Goal: Task Accomplishment & Management: Manage account settings

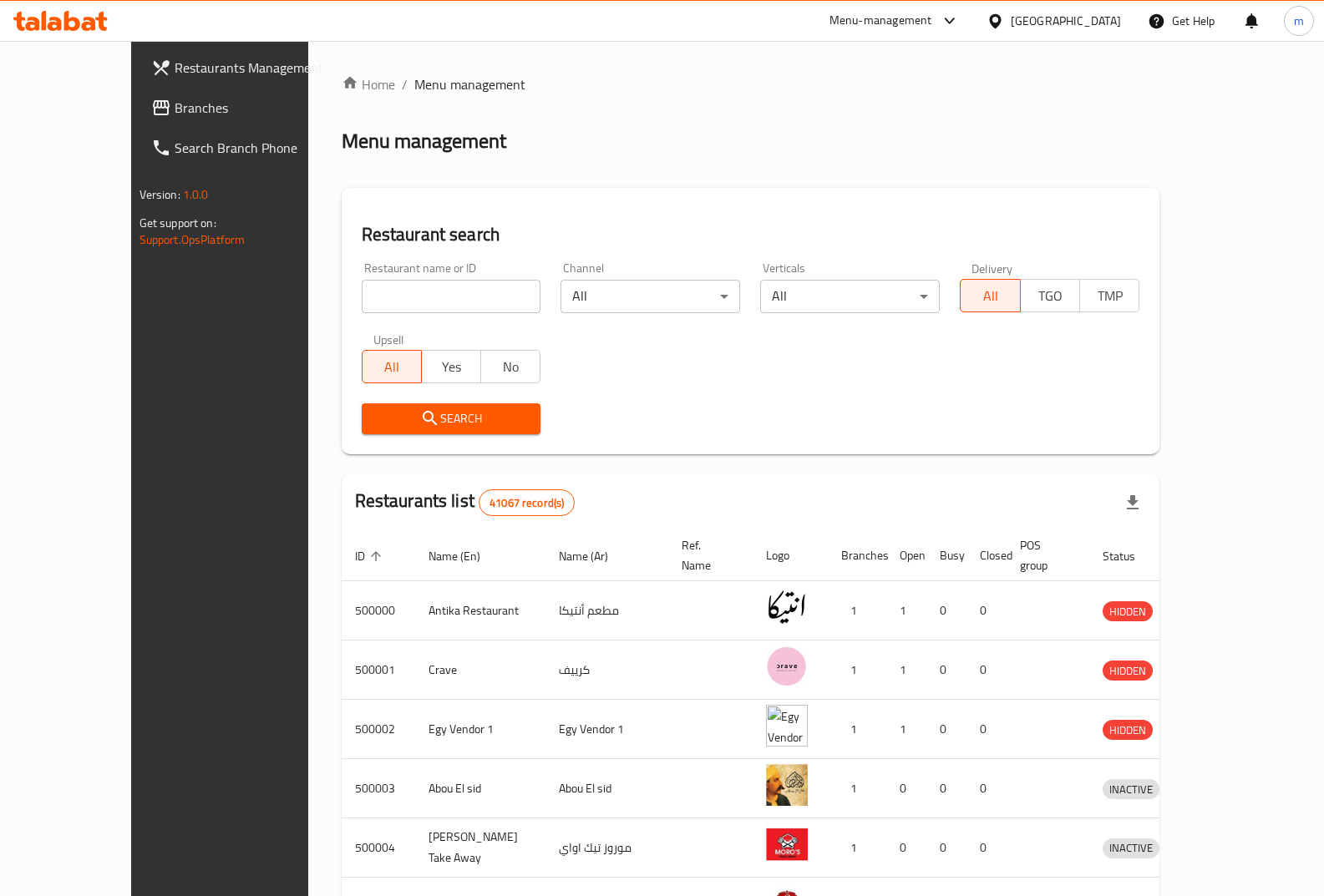
click at [1012, 28] on div at bounding box center [998, 20] width 24 height 18
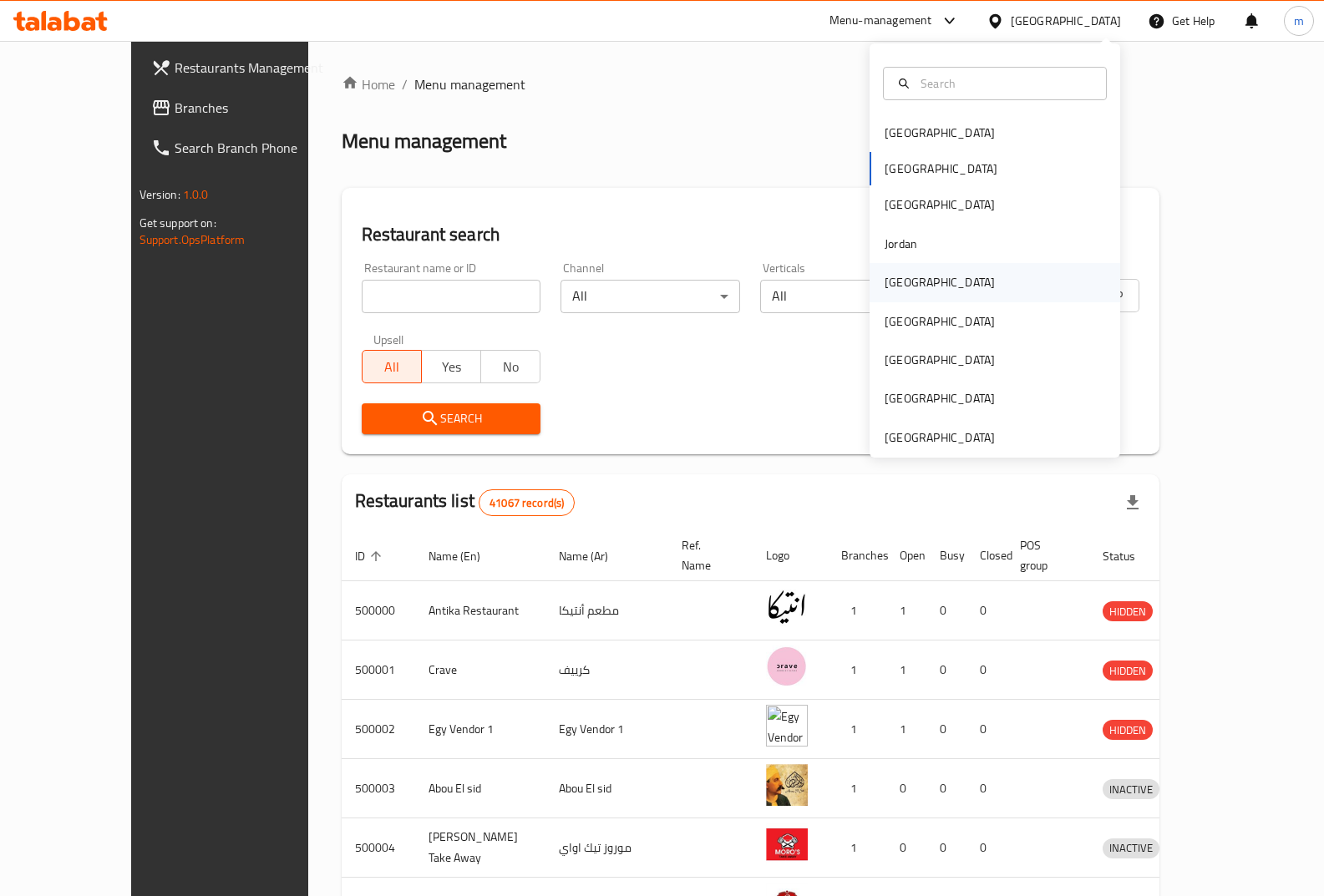
click at [871, 268] on div "[GEOGRAPHIC_DATA]" at bounding box center [939, 283] width 137 height 38
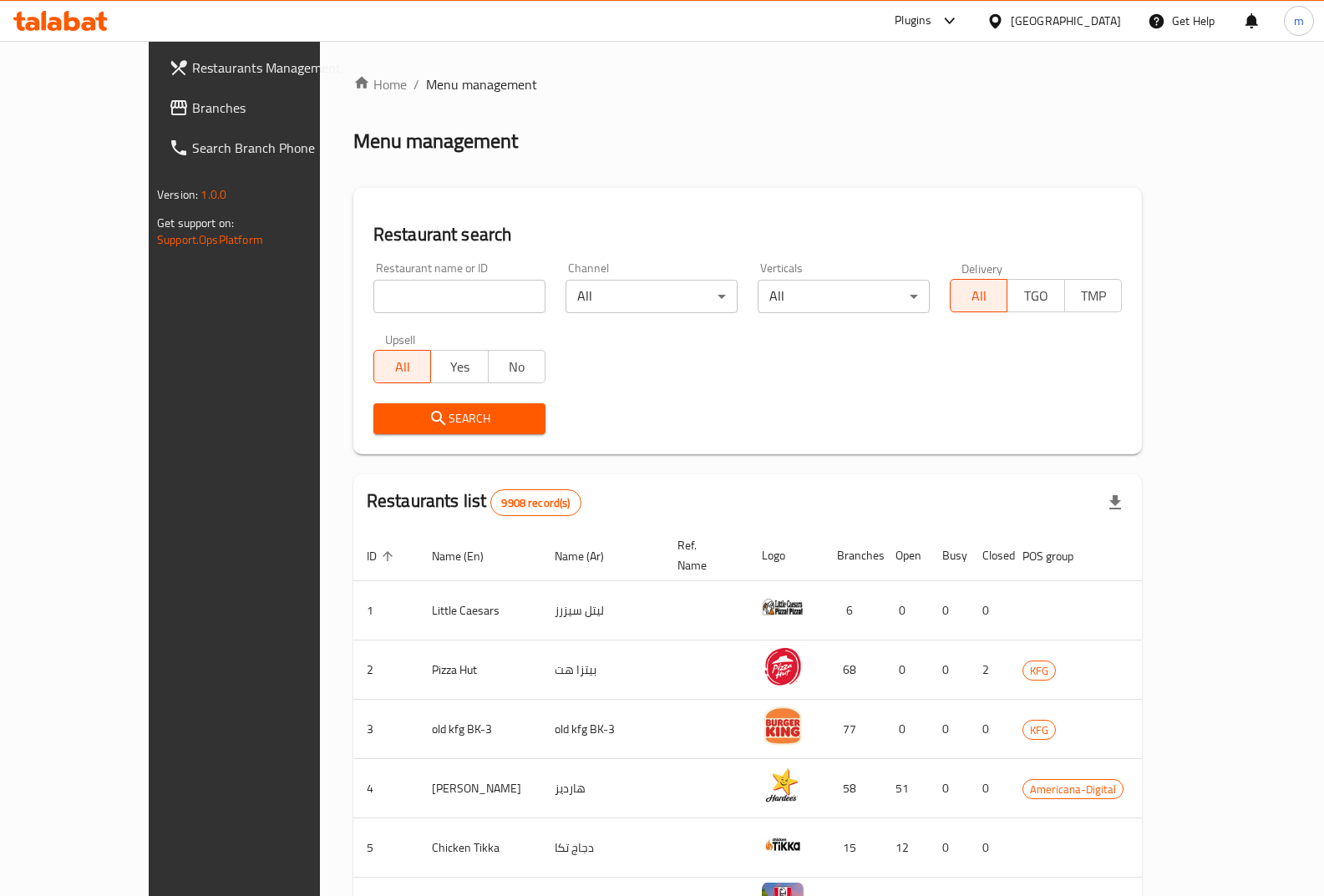
click at [973, 35] on div "Plugins" at bounding box center [927, 21] width 91 height 40
click at [932, 26] on div "Plugins" at bounding box center [913, 20] width 37 height 20
click at [1122, 84] on ol "Home / Menu management" at bounding box center [748, 84] width 788 height 20
click at [192, 112] on span "Branches" at bounding box center [274, 108] width 164 height 20
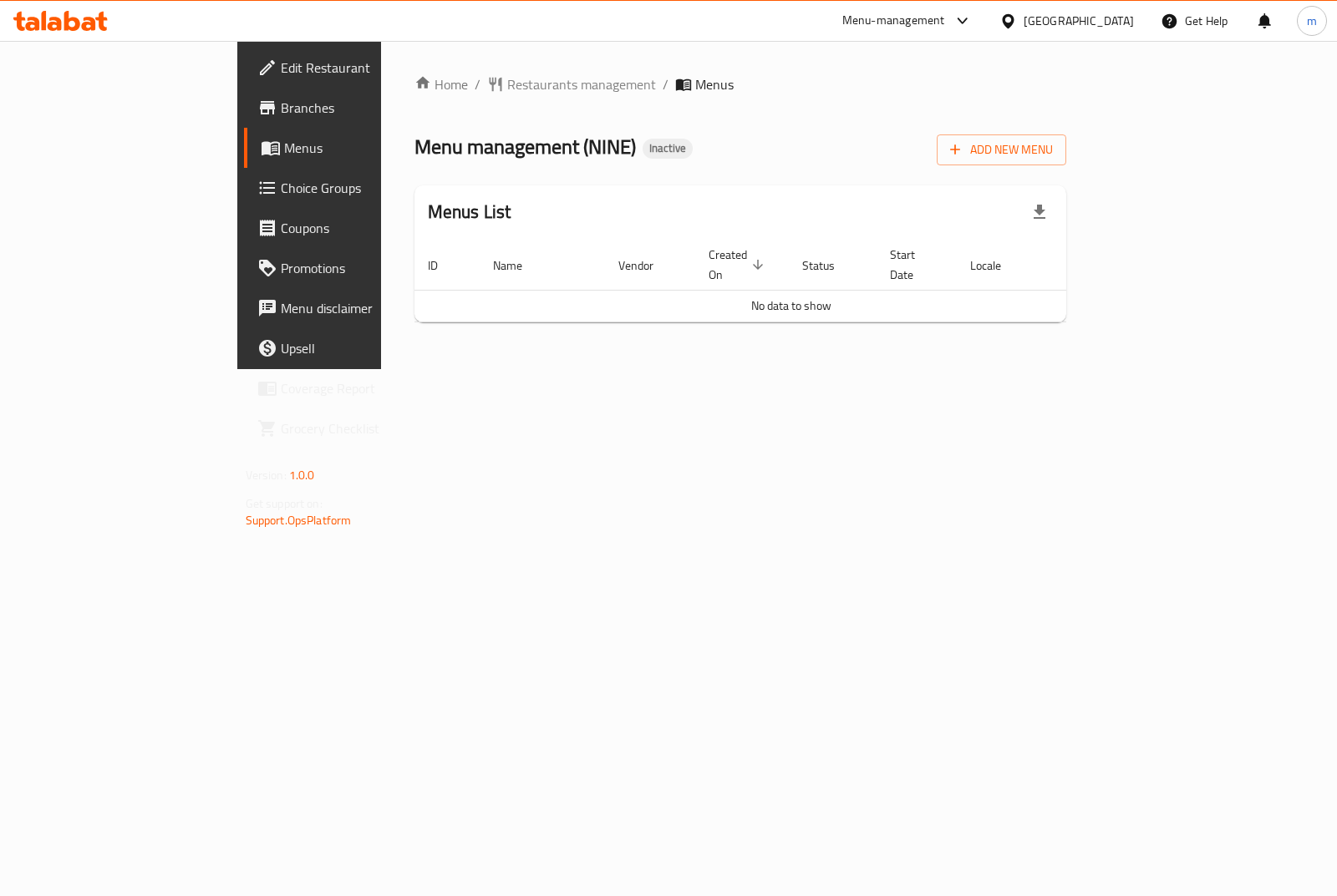
click at [281, 105] on span "Branches" at bounding box center [364, 108] width 166 height 20
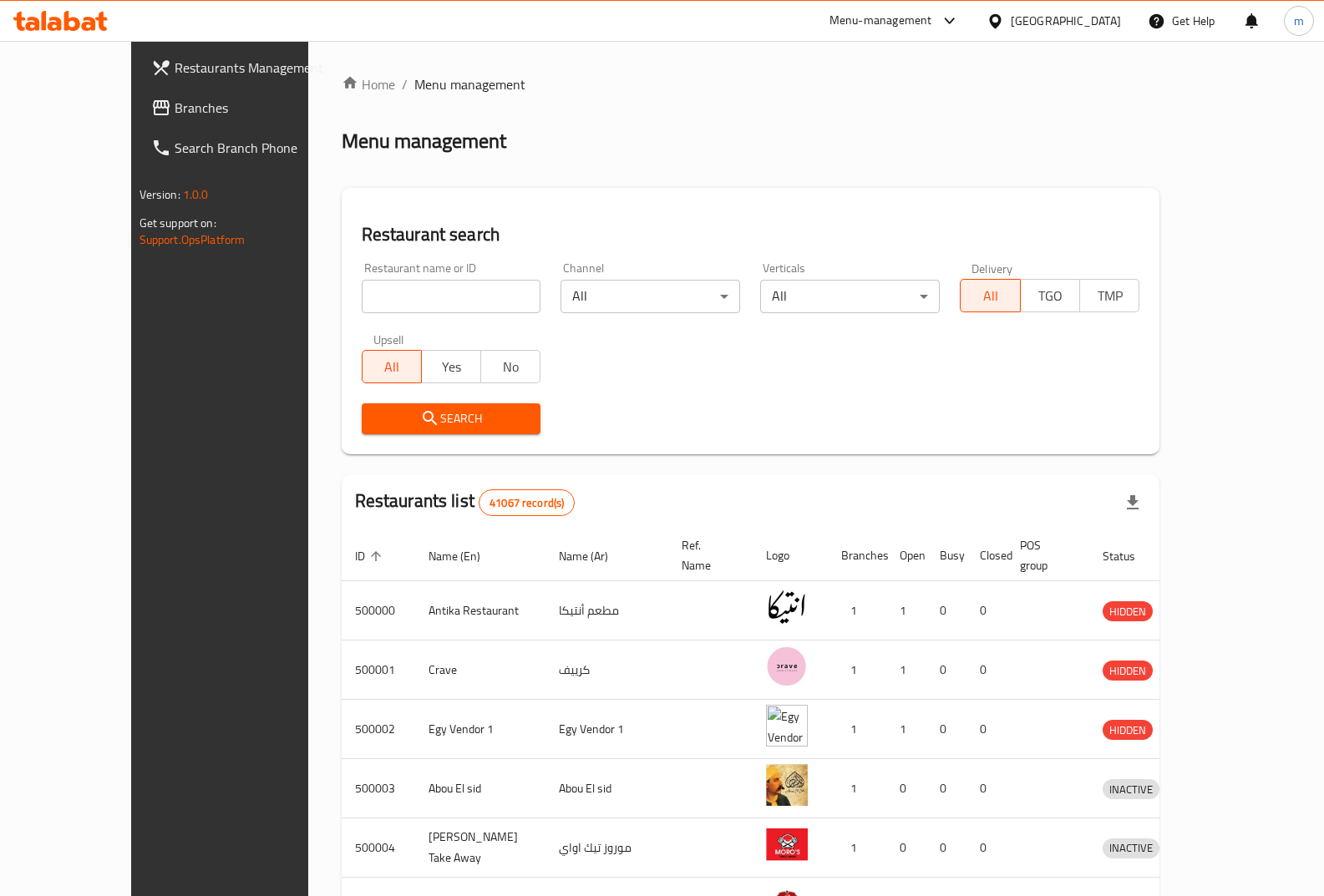
drag, startPoint x: 551, startPoint y: 132, endPoint x: 362, endPoint y: 51, distance: 205.6
click at [531, 123] on div "Home / Menu management Menu management Restaurant search Restaurant name or ID …" at bounding box center [751, 653] width 819 height 1157
click at [1005, 21] on icon at bounding box center [995, 21] width 17 height 17
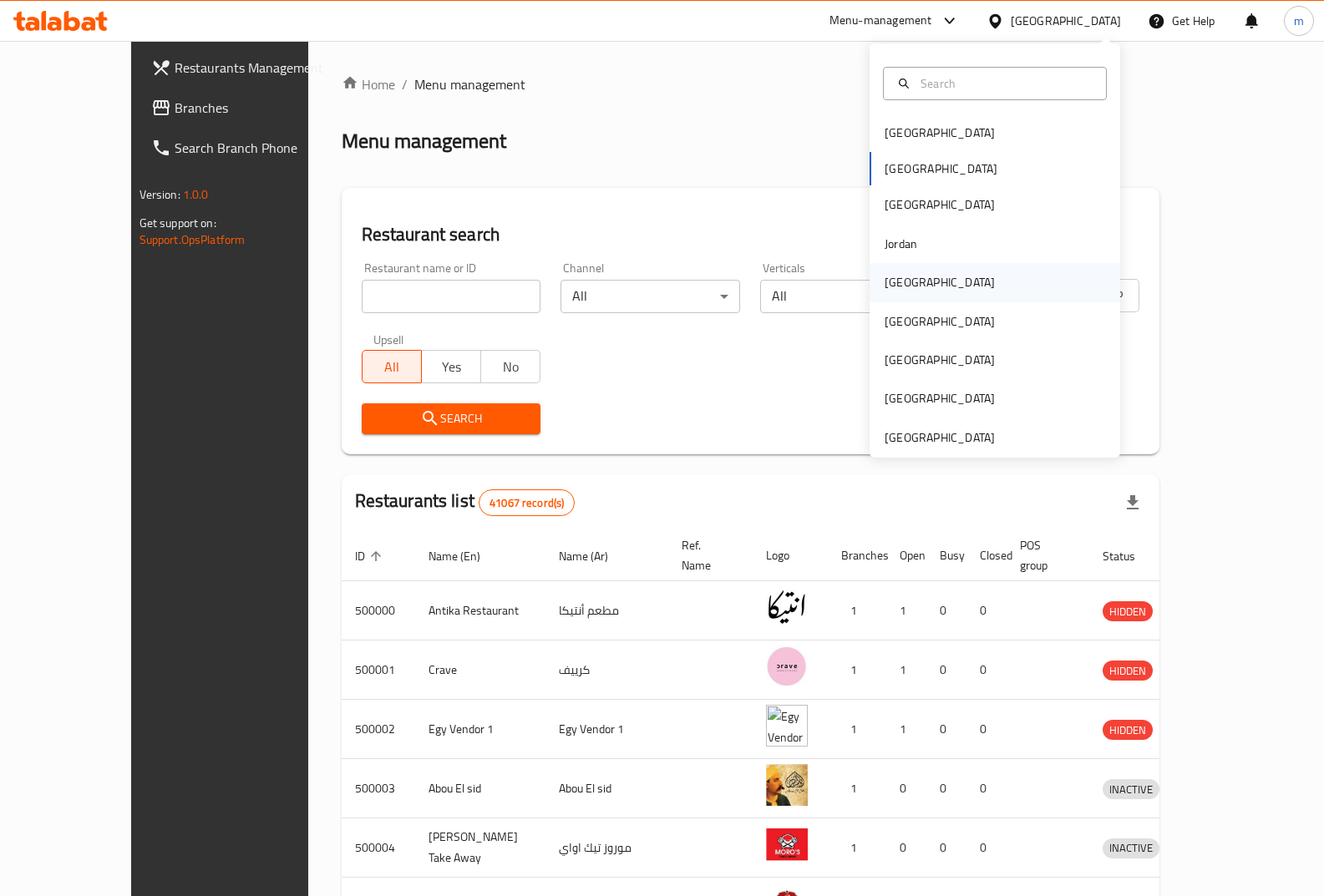
click at [889, 273] on div "[GEOGRAPHIC_DATA]" at bounding box center [939, 282] width 111 height 18
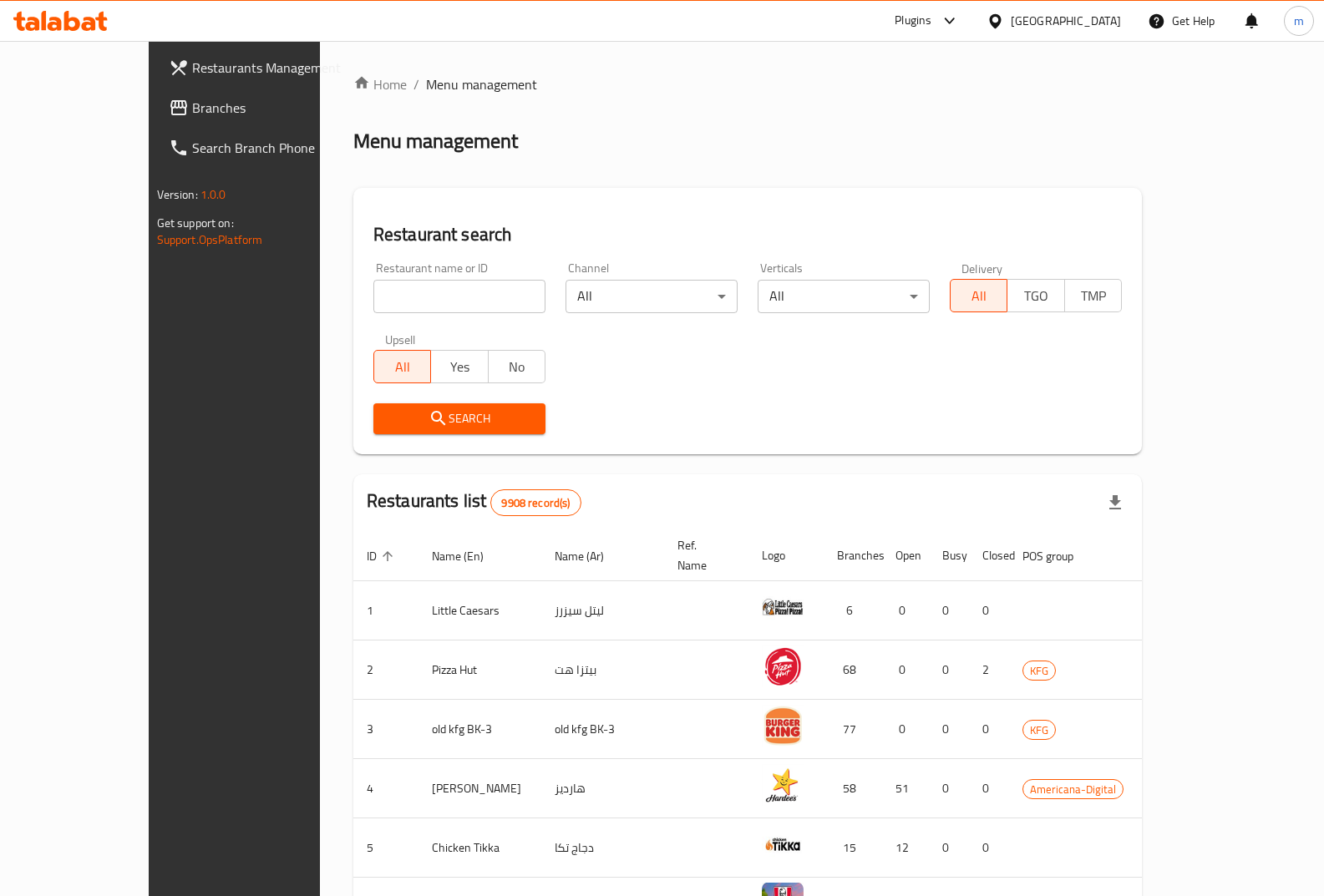
click at [407, 293] on div "Home / Menu management Menu management Restaurant search Restaurant name or ID …" at bounding box center [748, 653] width 788 height 1157
click at [407, 293] on input "search" at bounding box center [459, 296] width 172 height 34
paste input "777492"
type input "777492"
click at [192, 111] on span "Branches" at bounding box center [274, 108] width 164 height 20
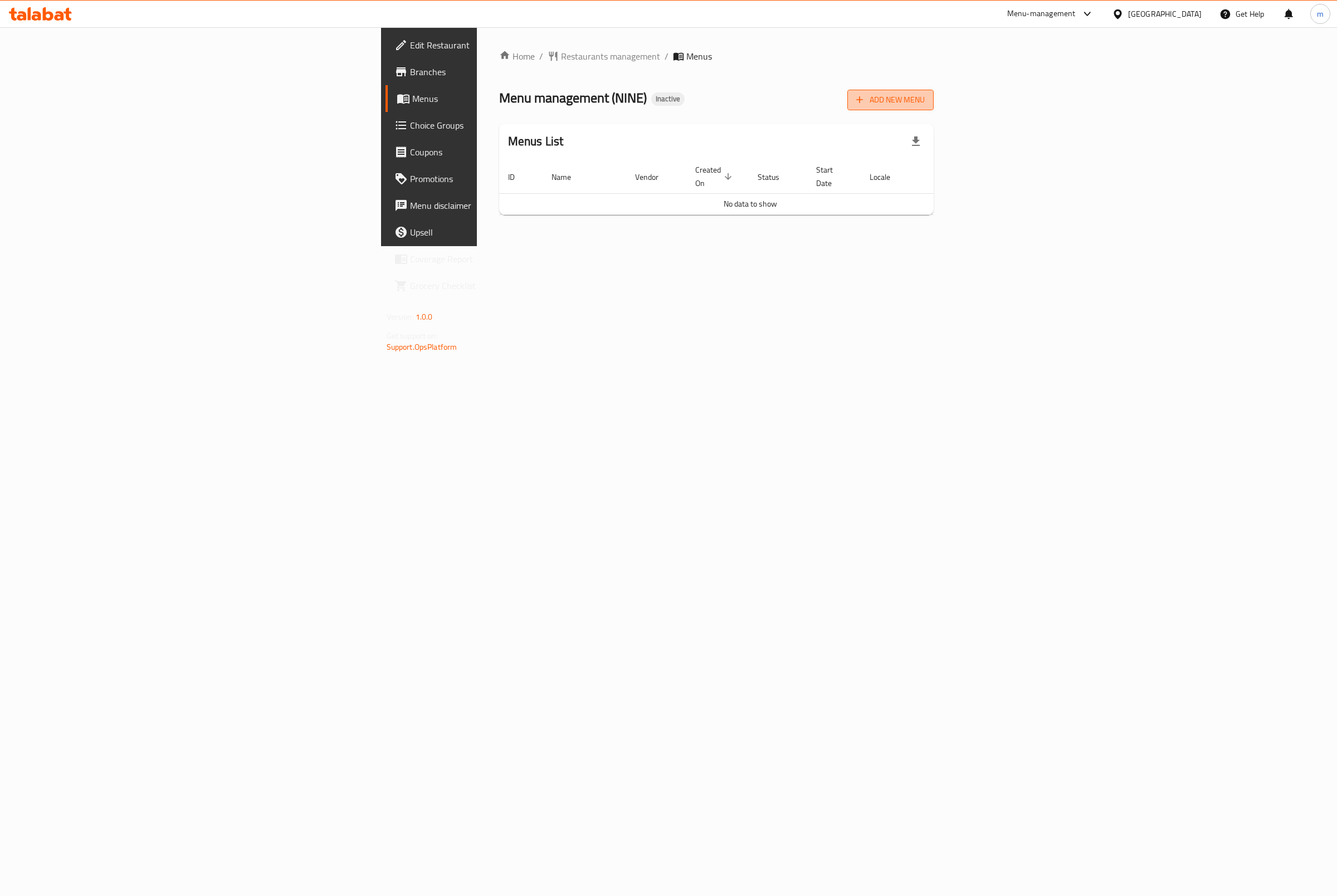
click at [925, 94] on span "Add New Menu" at bounding box center [890, 100] width 69 height 14
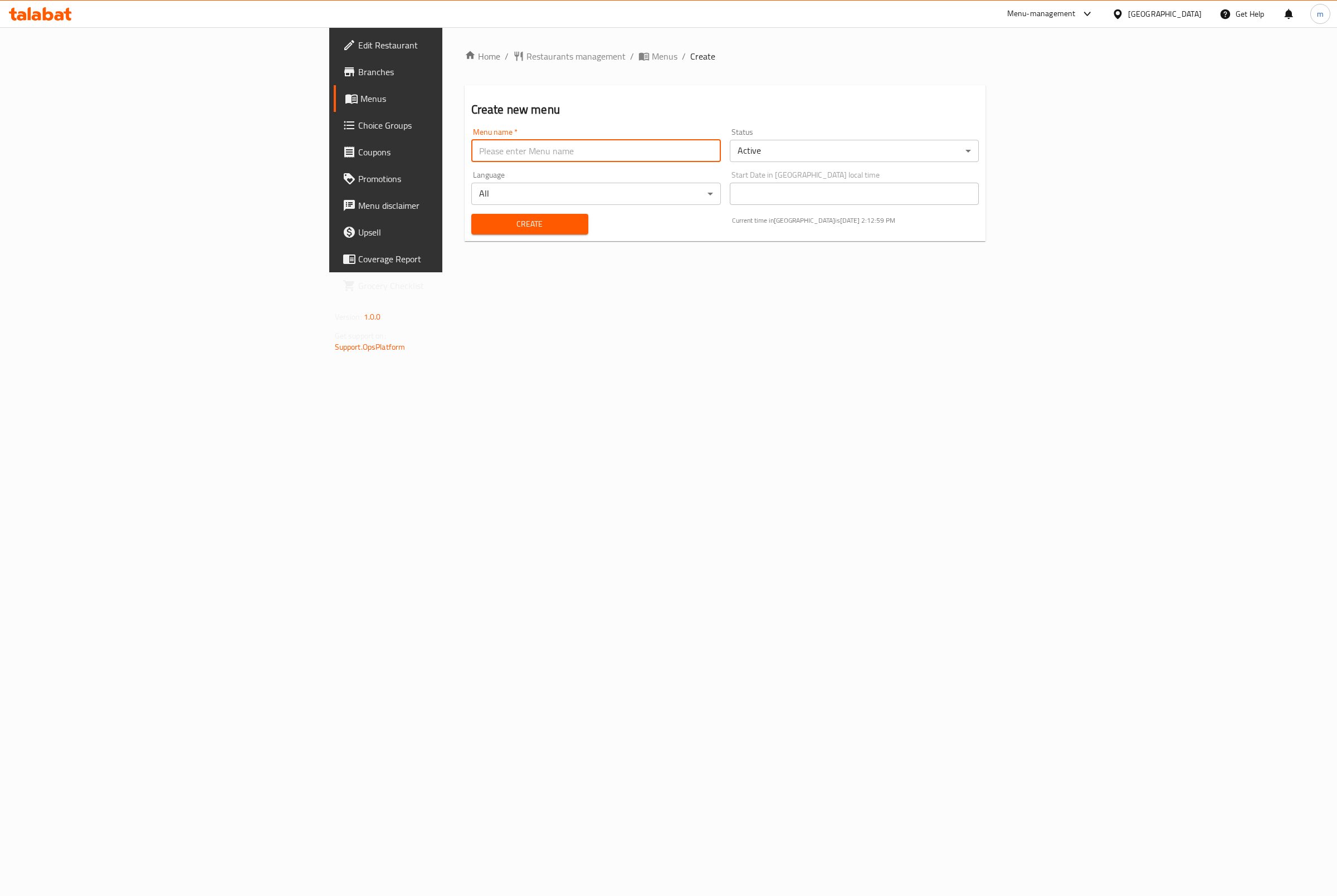
click at [528, 142] on input "text" at bounding box center [595, 151] width 249 height 22
type input "15/9/2025"
click at [480, 229] on span "Create" at bounding box center [529, 224] width 99 height 14
click at [360, 92] on span "Menus" at bounding box center [452, 98] width 183 height 13
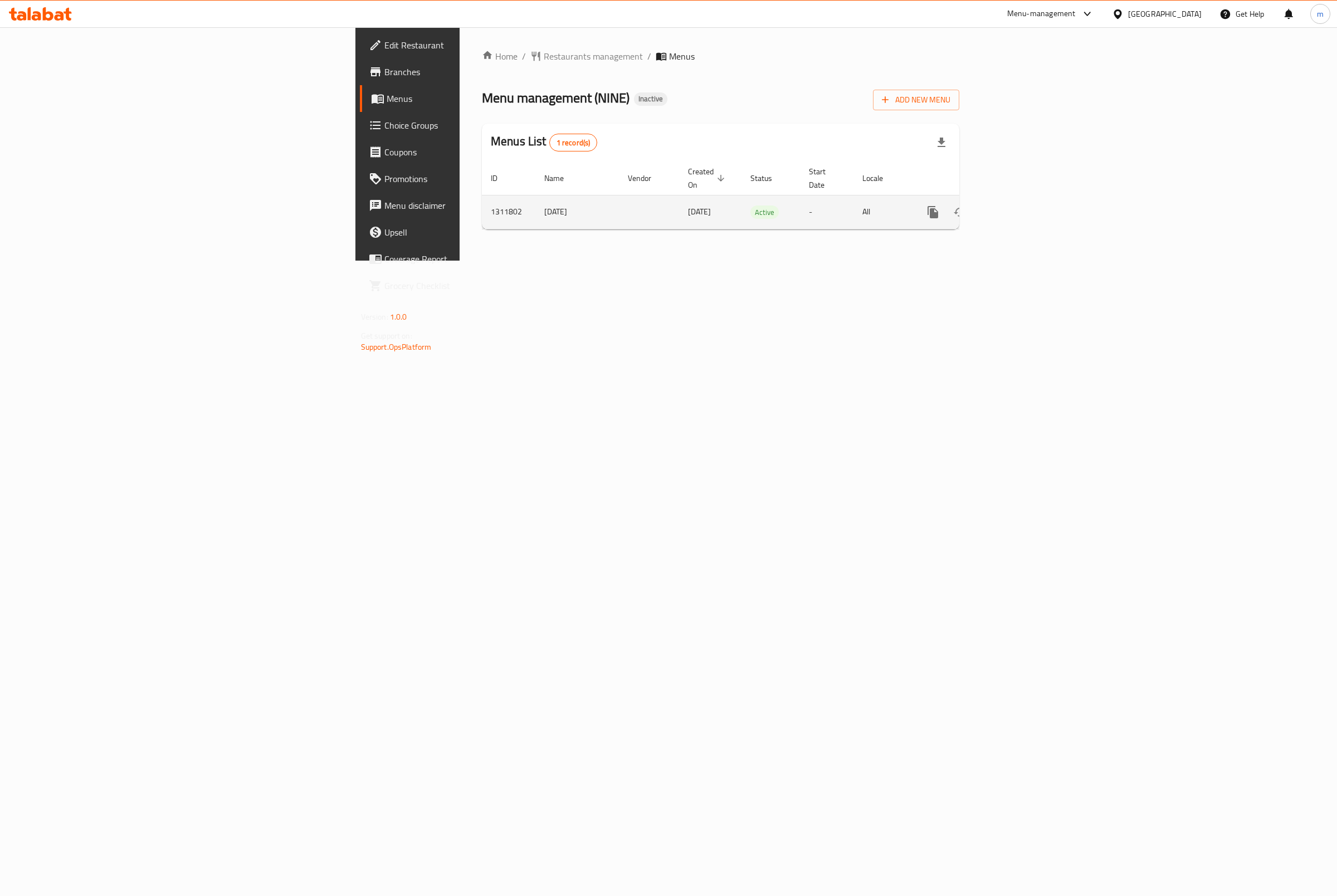
click at [1018, 207] on icon "enhanced table" at bounding box center [1013, 212] width 10 height 10
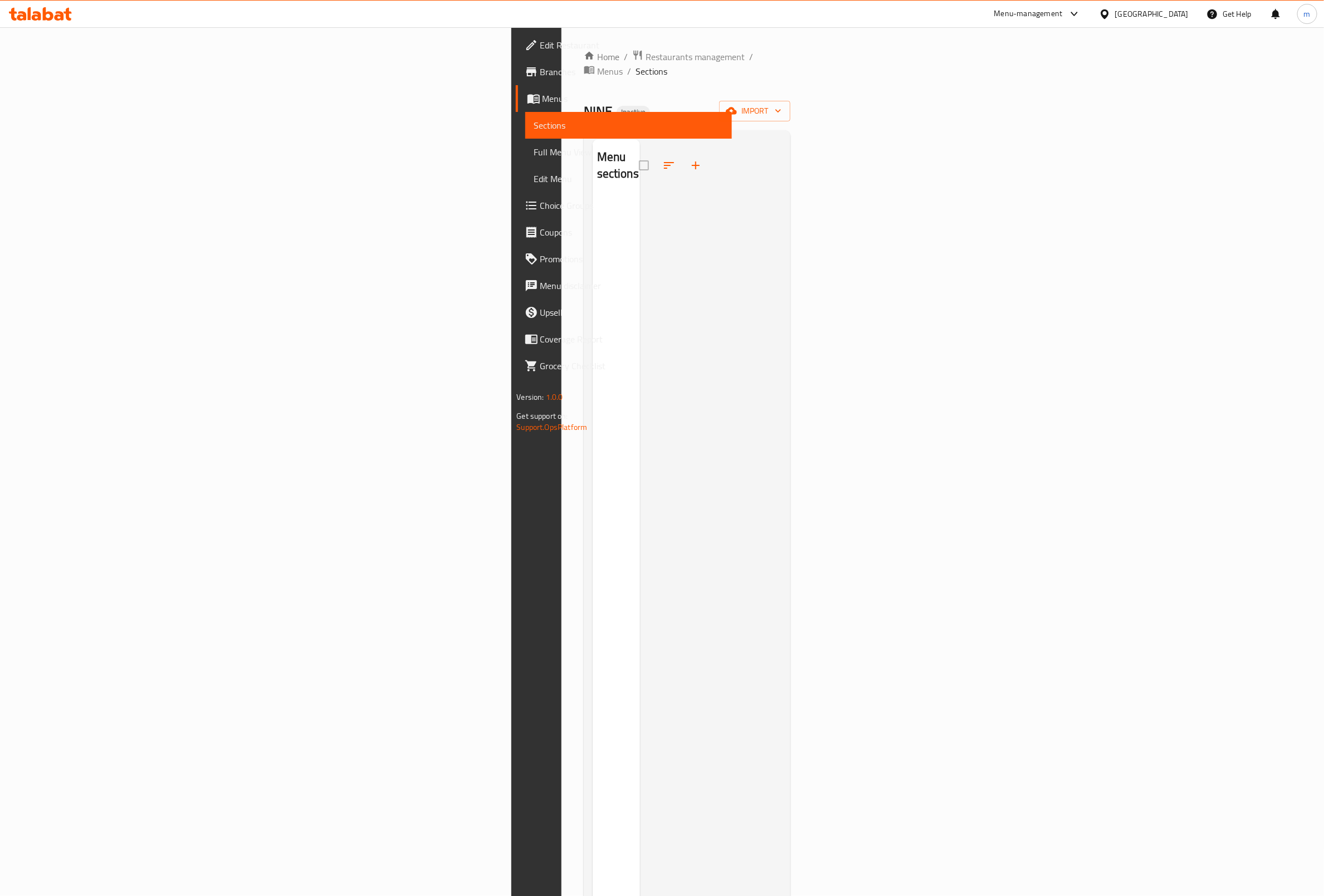
click at [534, 122] on span "Sections" at bounding box center [628, 125] width 189 height 13
click at [534, 172] on span "Edit Menu" at bounding box center [628, 179] width 189 height 13
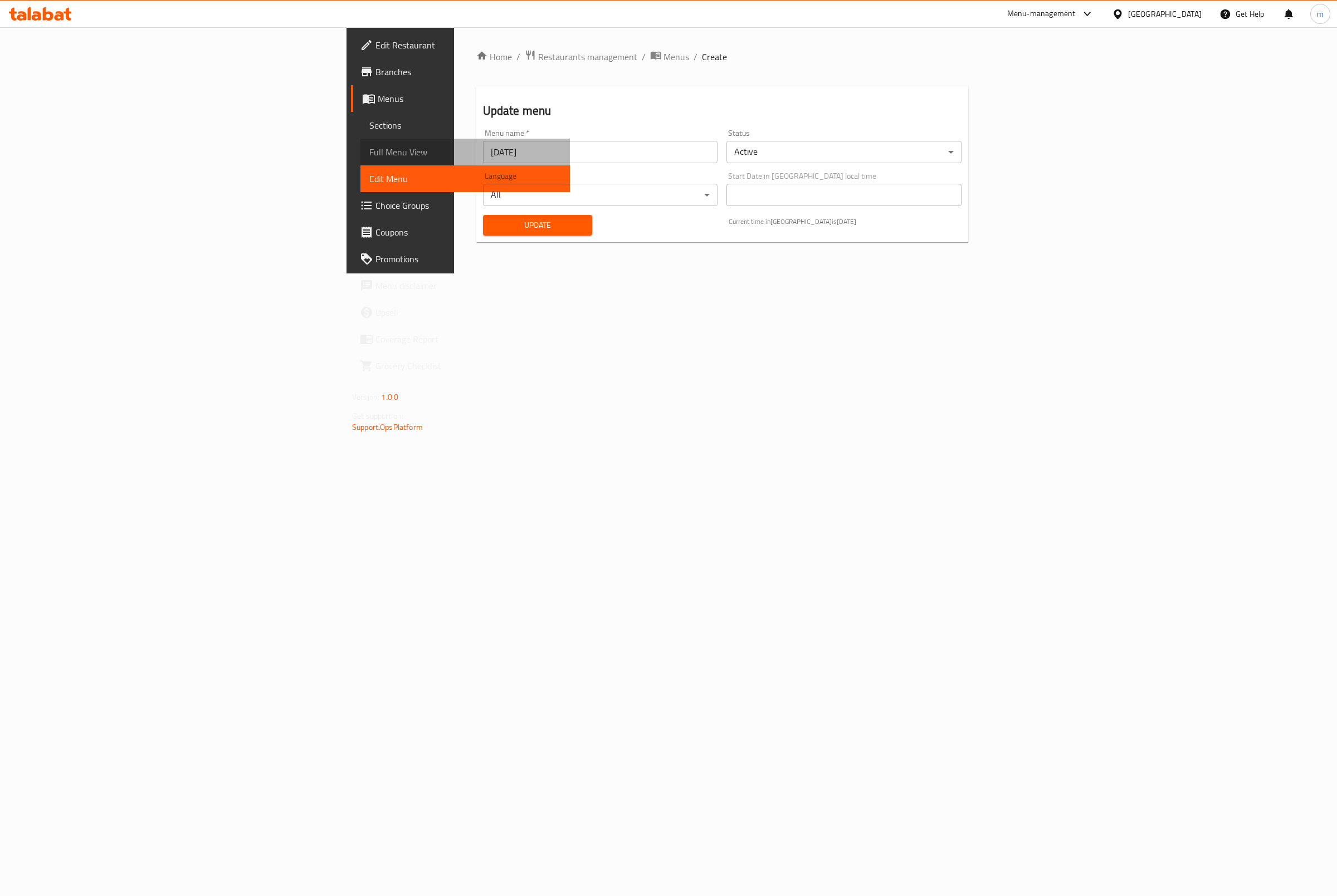
click at [369, 158] on span "Full Menu View" at bounding box center [465, 152] width 192 height 13
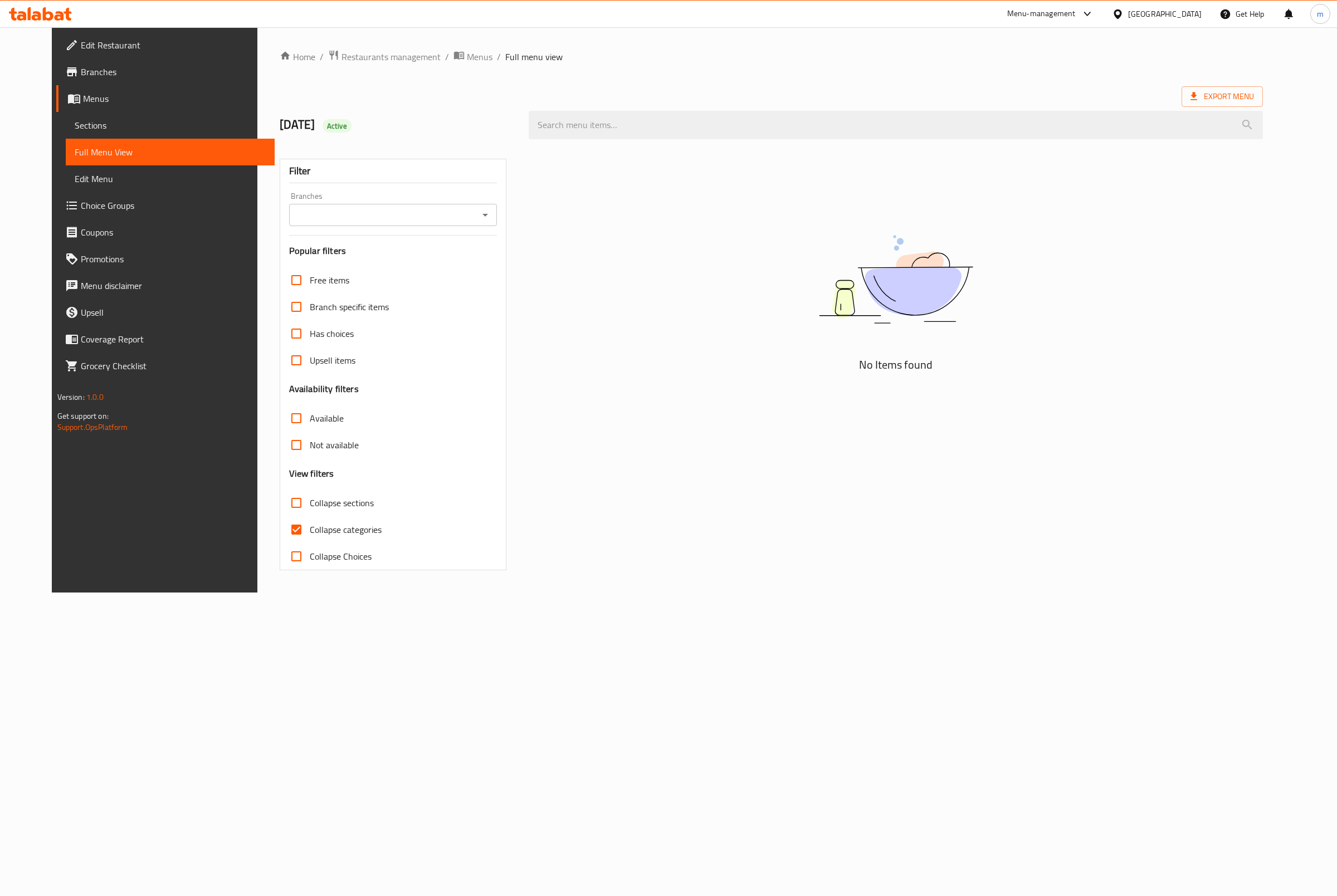
click at [74, 172] on span "Edit Menu" at bounding box center [170, 179] width 192 height 13
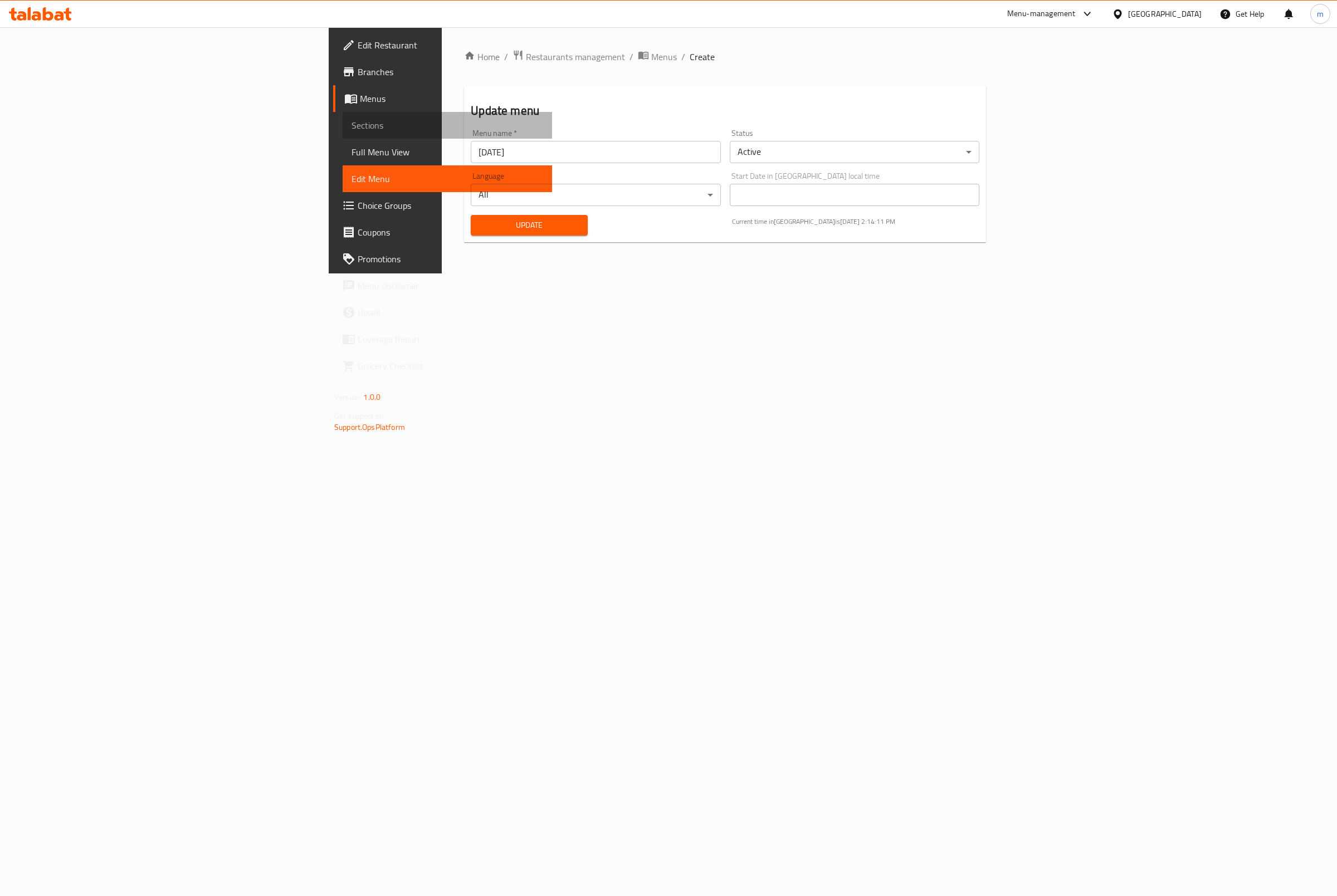
click at [351, 126] on span "Sections" at bounding box center [447, 125] width 192 height 13
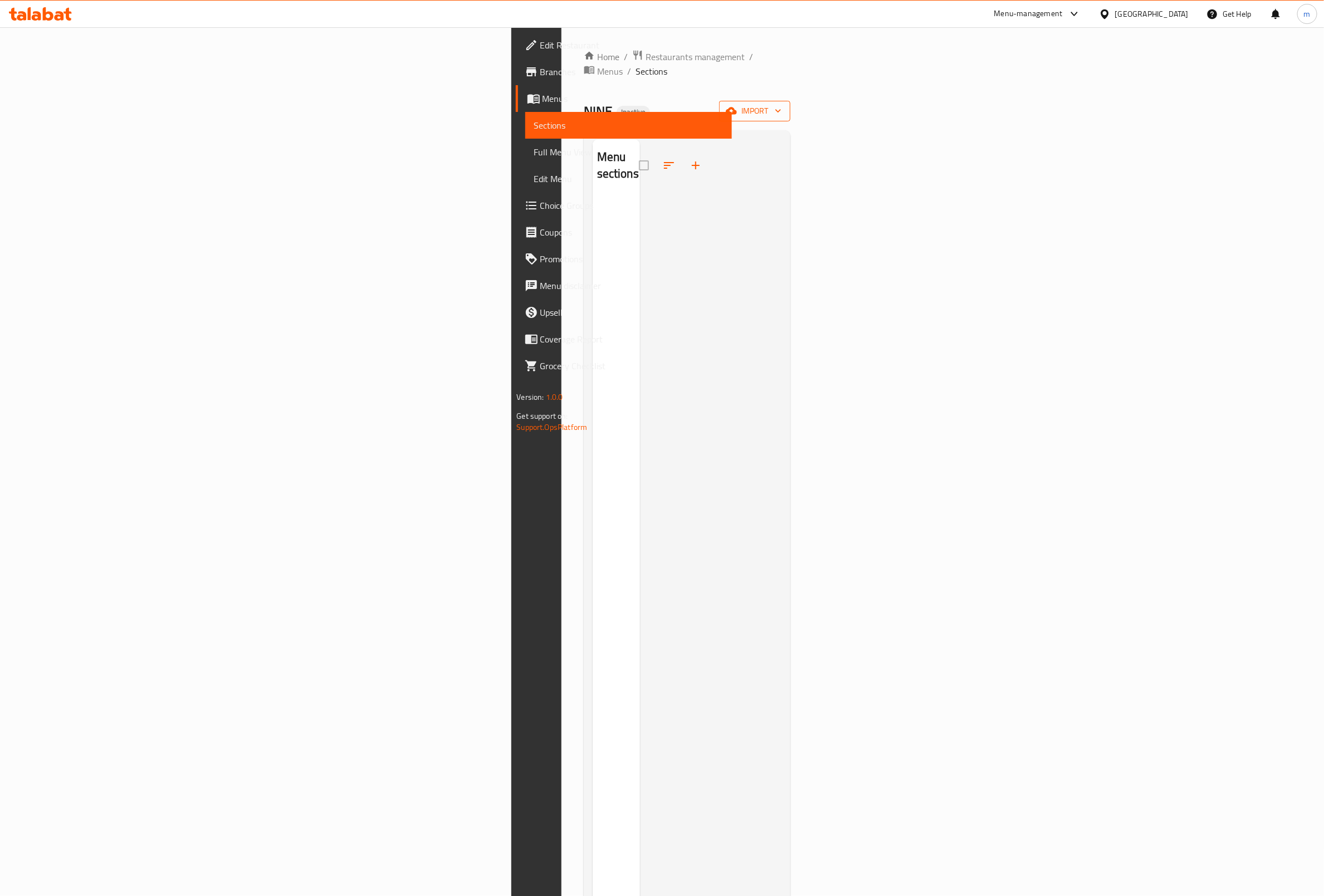
click at [781, 104] on span "import" at bounding box center [754, 112] width 53 height 14
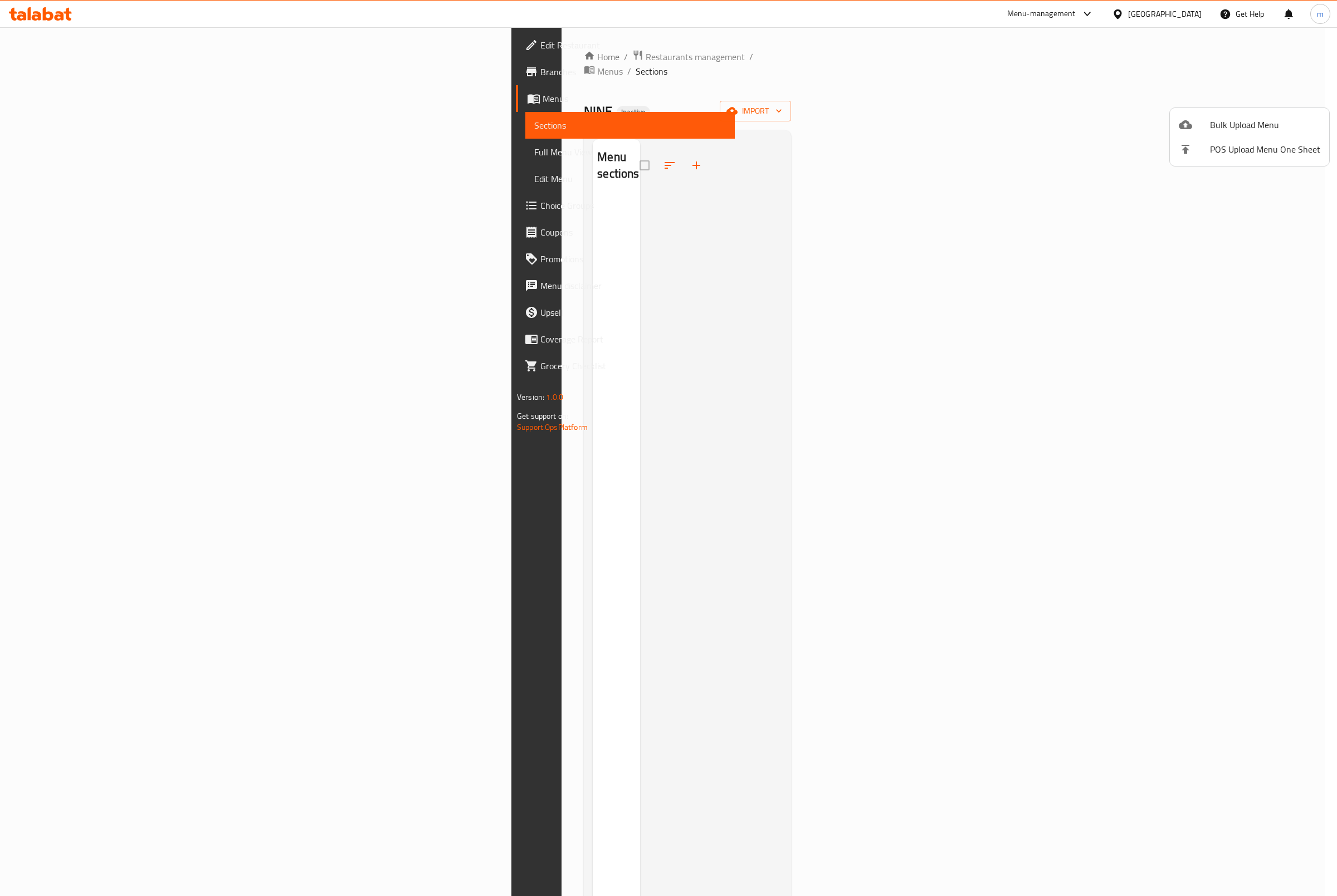
drag, startPoint x: 1011, startPoint y: 163, endPoint x: 454, endPoint y: 140, distance: 557.5
click at [1008, 163] on div at bounding box center [668, 448] width 1337 height 896
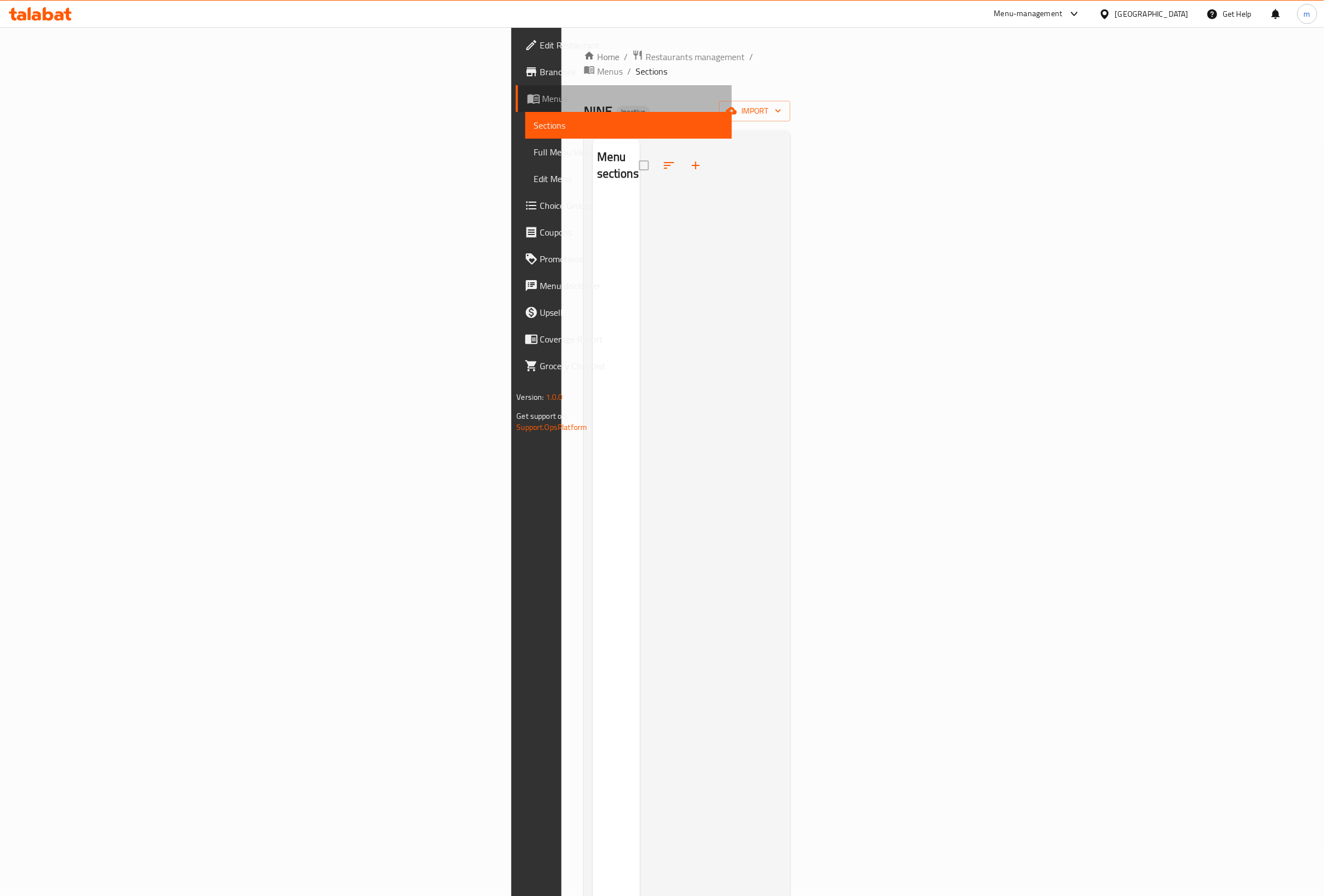
drag, startPoint x: 51, startPoint y: 100, endPoint x: 69, endPoint y: 103, distance: 18.2
click at [542, 102] on span "Menus" at bounding box center [633, 98] width 181 height 13
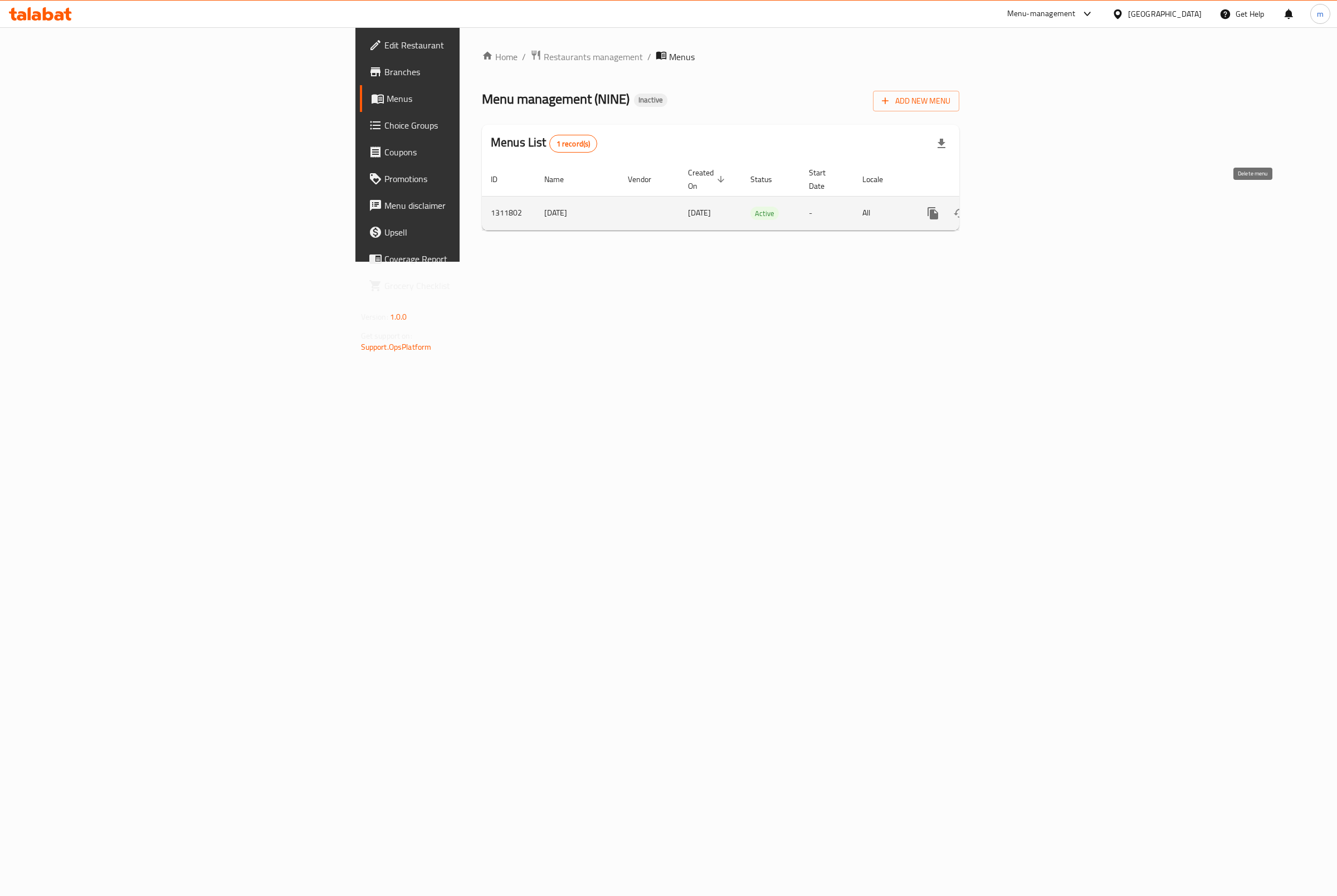
click at [990, 208] on icon "enhanced table" at bounding box center [986, 213] width 8 height 10
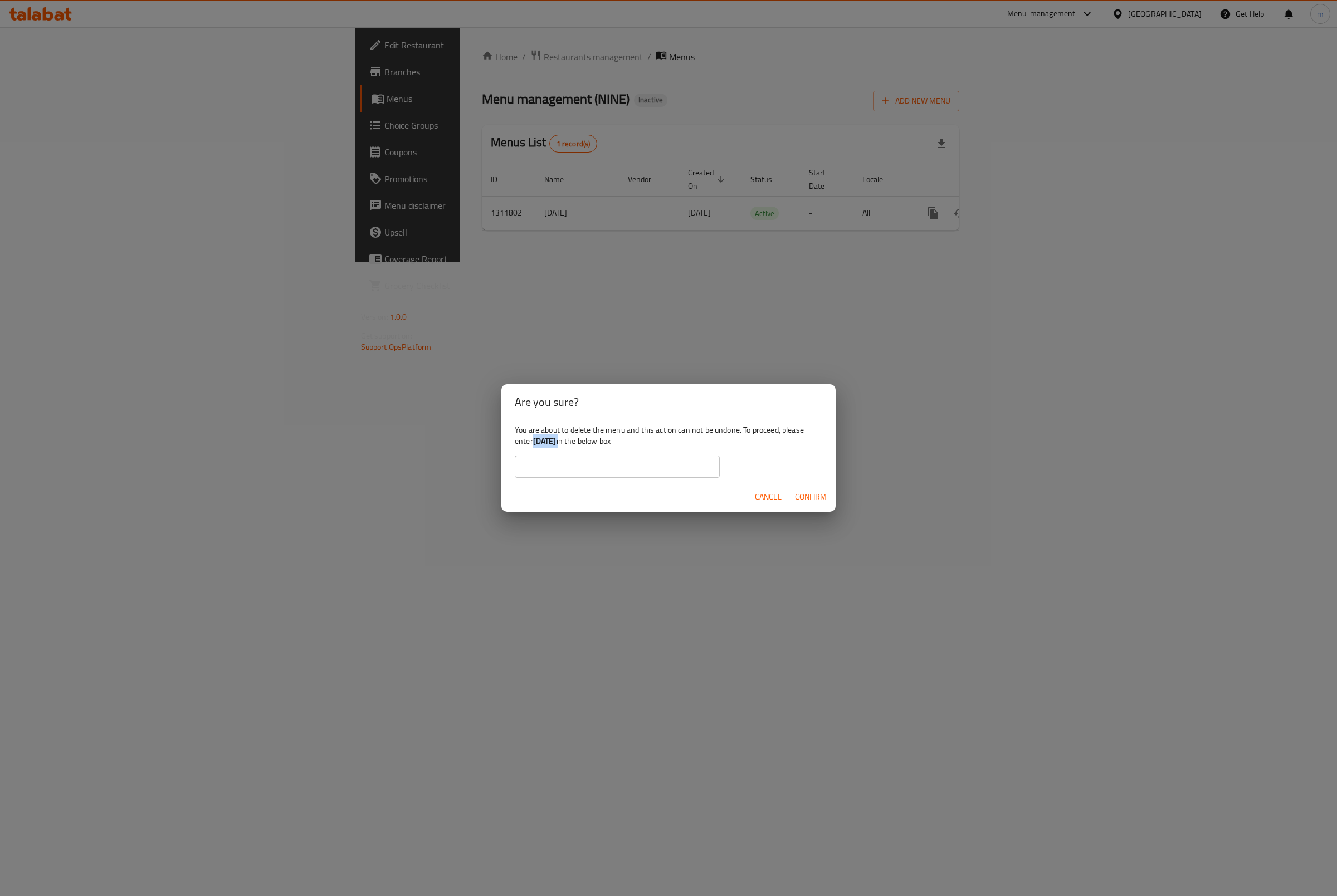
drag, startPoint x: 535, startPoint y: 442, endPoint x: 574, endPoint y: 444, distance: 39.1
click at [574, 444] on div "You are about to delete the menu and this action can not be undone. To proceed,…" at bounding box center [668, 451] width 334 height 62
copy div "15/9/2025"
click at [556, 465] on input "text" at bounding box center [617, 467] width 205 height 22
paste input "15/9/2025"
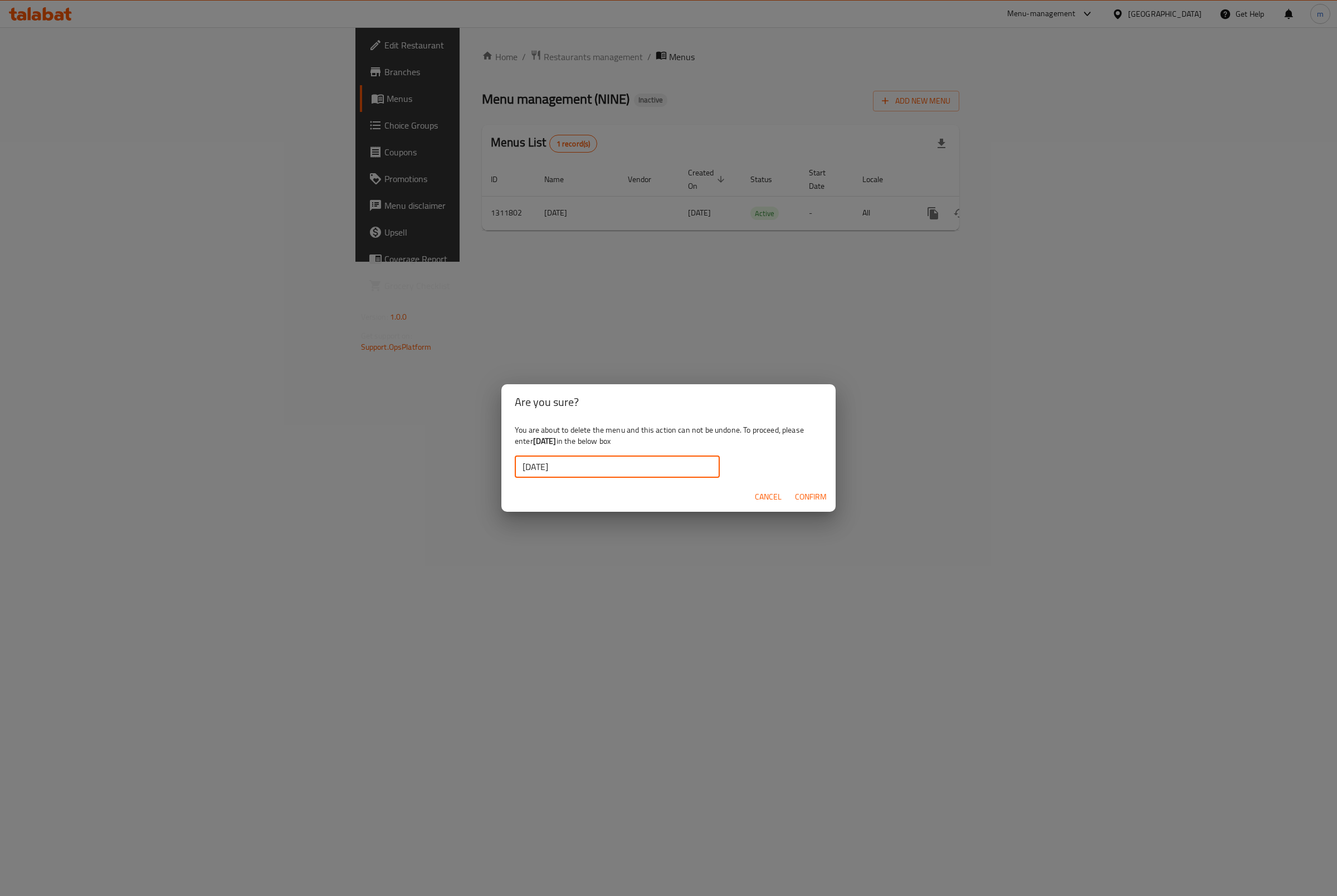
click at [795, 495] on span "Confirm" at bounding box center [811, 497] width 32 height 14
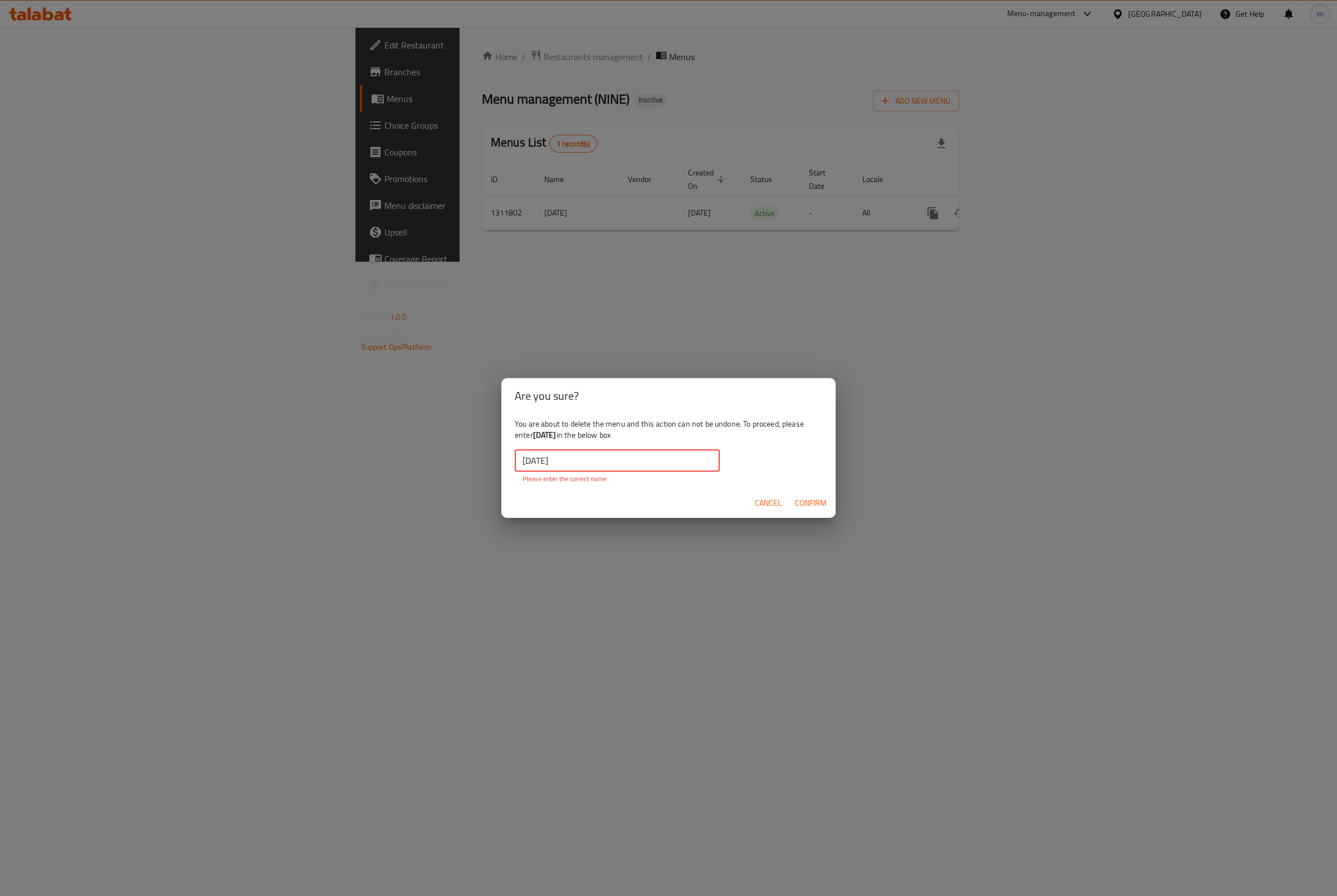
drag, startPoint x: 522, startPoint y: 461, endPoint x: 532, endPoint y: 517, distance: 56.9
click at [523, 461] on input "15/9/2025" at bounding box center [617, 460] width 205 height 22
click at [604, 457] on input "15/9/2025" at bounding box center [617, 460] width 205 height 22
drag, startPoint x: 521, startPoint y: 457, endPoint x: 525, endPoint y: 465, distance: 8.9
click at [525, 461] on input "15/9/2025" at bounding box center [617, 460] width 205 height 22
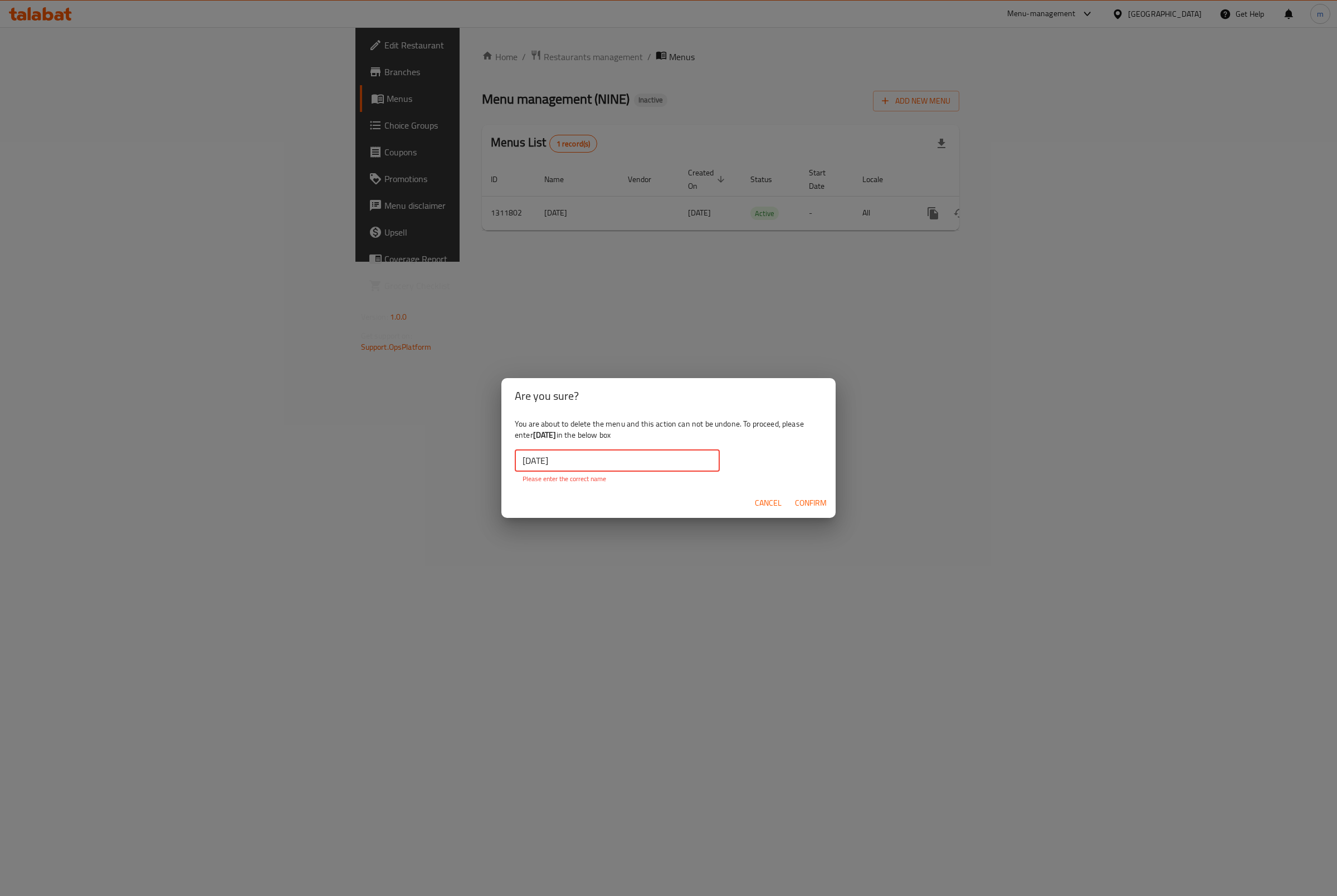
click at [821, 499] on span "Confirm" at bounding box center [811, 503] width 32 height 14
click at [567, 449] on input "15/9/2025" at bounding box center [617, 460] width 205 height 22
click at [556, 433] on b "15/9/2025" at bounding box center [545, 435] width 23 height 15
drag, startPoint x: 570, startPoint y: 433, endPoint x: 533, endPoint y: 435, distance: 37.1
click at [533, 435] on div "You are about to delete the menu and this action can not be undone. To proceed,…" at bounding box center [668, 451] width 334 height 74
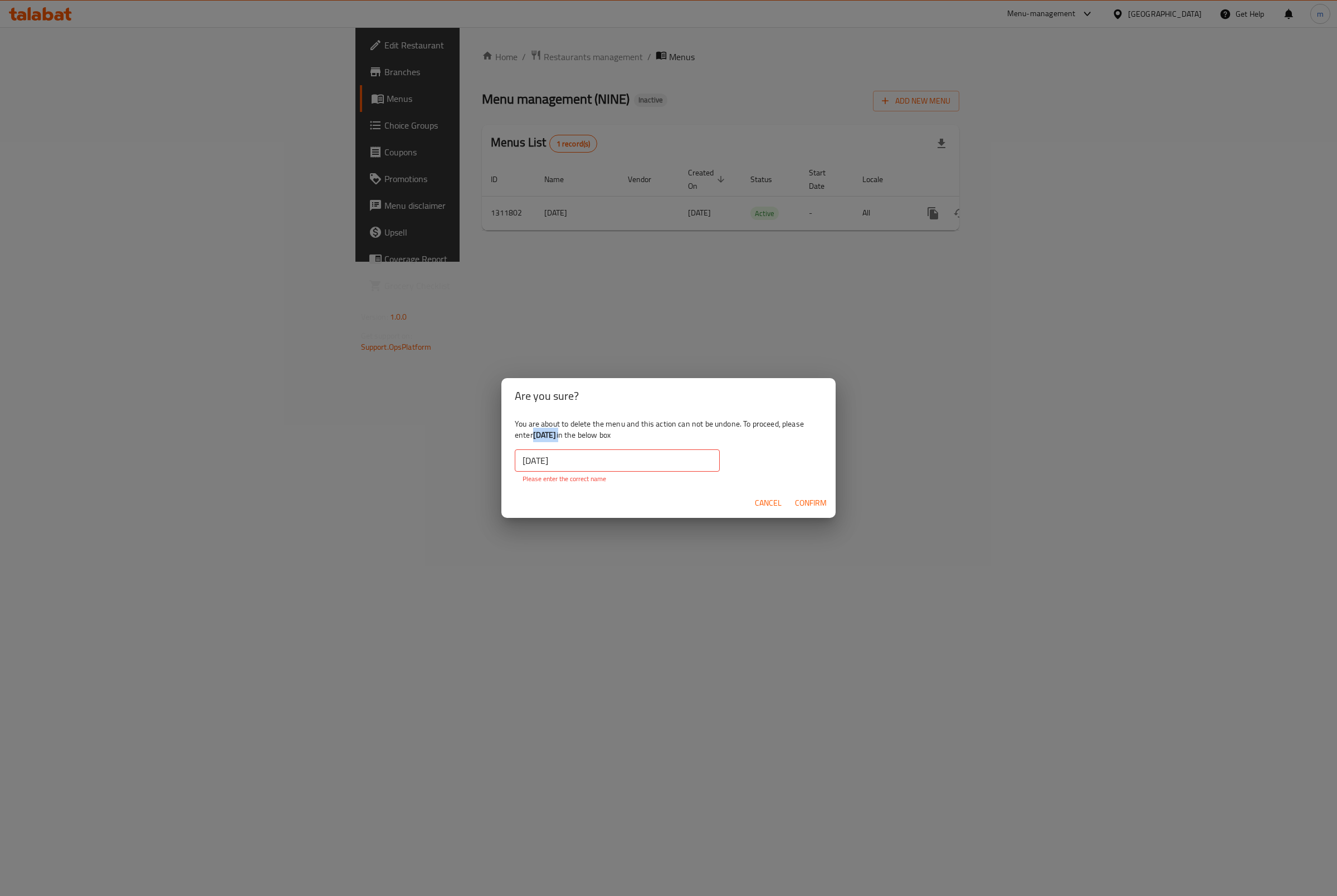
copy div "15/9/2025"
click at [552, 463] on input "15/9/2025" at bounding box center [617, 460] width 205 height 22
paste input "text"
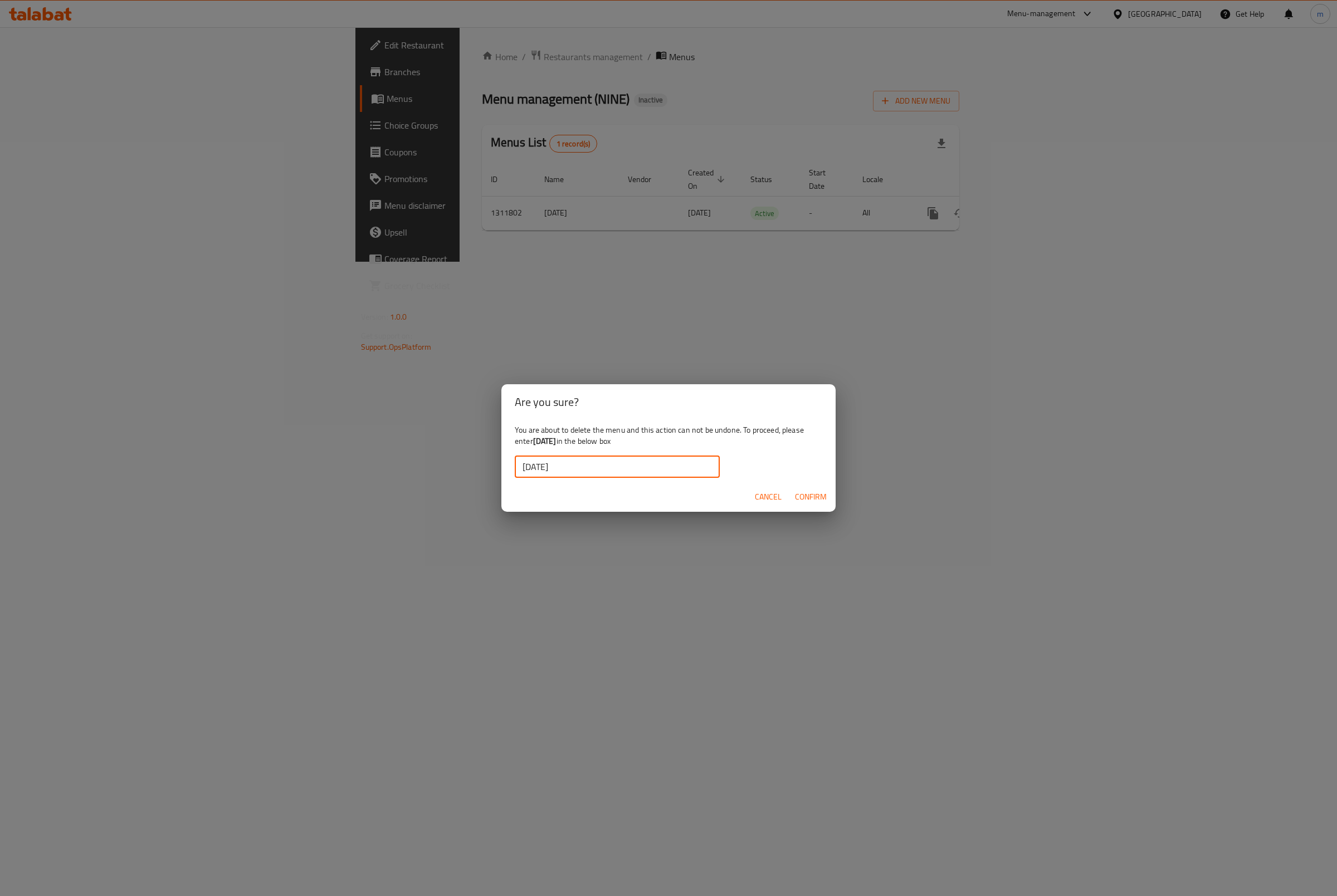
drag, startPoint x: 525, startPoint y: 466, endPoint x: 531, endPoint y: 480, distance: 15.2
click at [526, 467] on input "15/9/2025" at bounding box center [617, 467] width 205 height 22
click at [827, 495] on button "Confirm" at bounding box center [810, 497] width 40 height 21
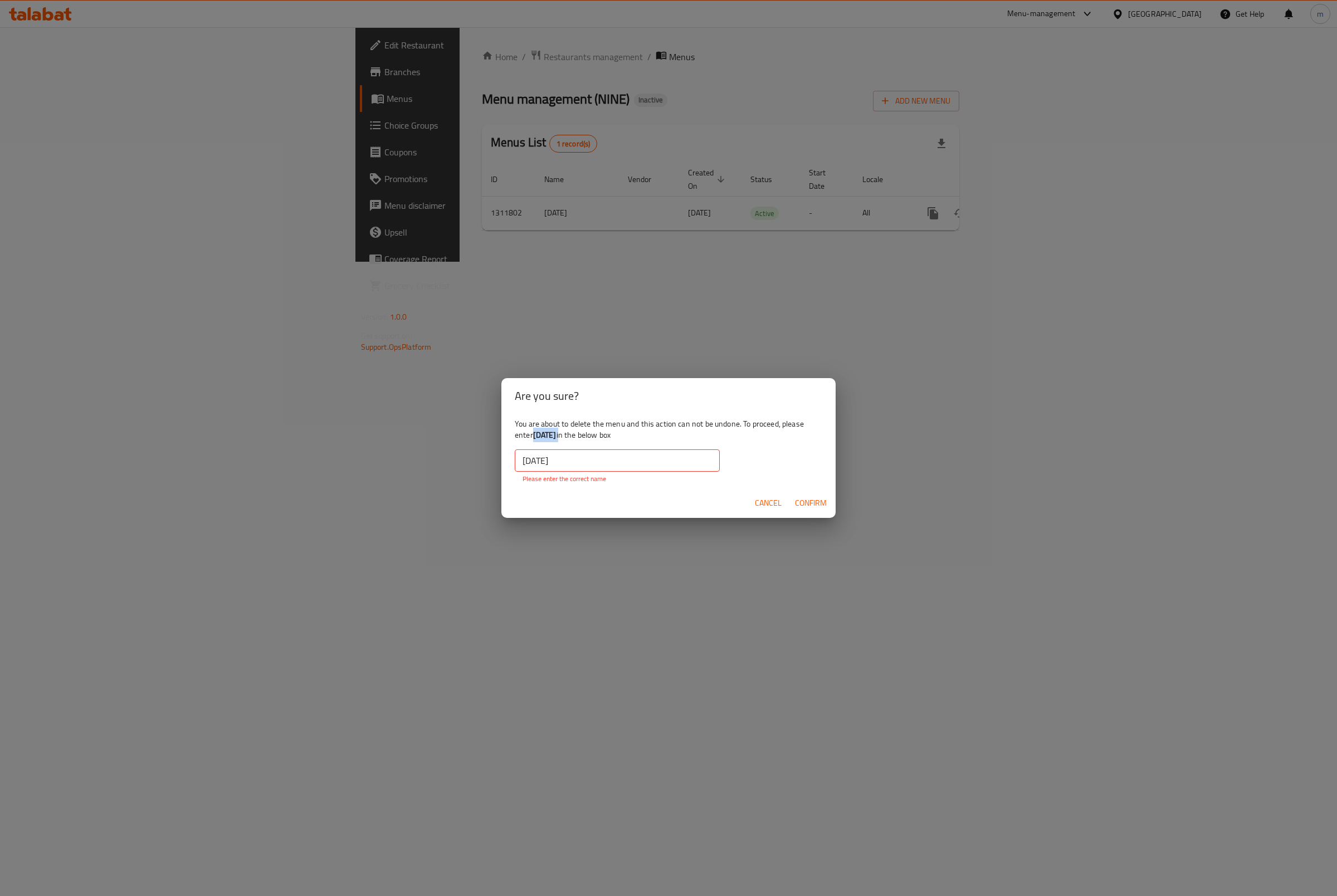
drag, startPoint x: 533, startPoint y: 433, endPoint x: 574, endPoint y: 441, distance: 41.8
click at [574, 441] on div "You are about to delete the menu and this action can not be undone. To proceed,…" at bounding box center [668, 451] width 334 height 74
click at [584, 461] on input "15/9/2025" at bounding box center [617, 460] width 205 height 22
drag, startPoint x: 525, startPoint y: 460, endPoint x: 560, endPoint y: 503, distance: 55.4
click at [530, 460] on input "15/9/2025" at bounding box center [617, 460] width 205 height 22
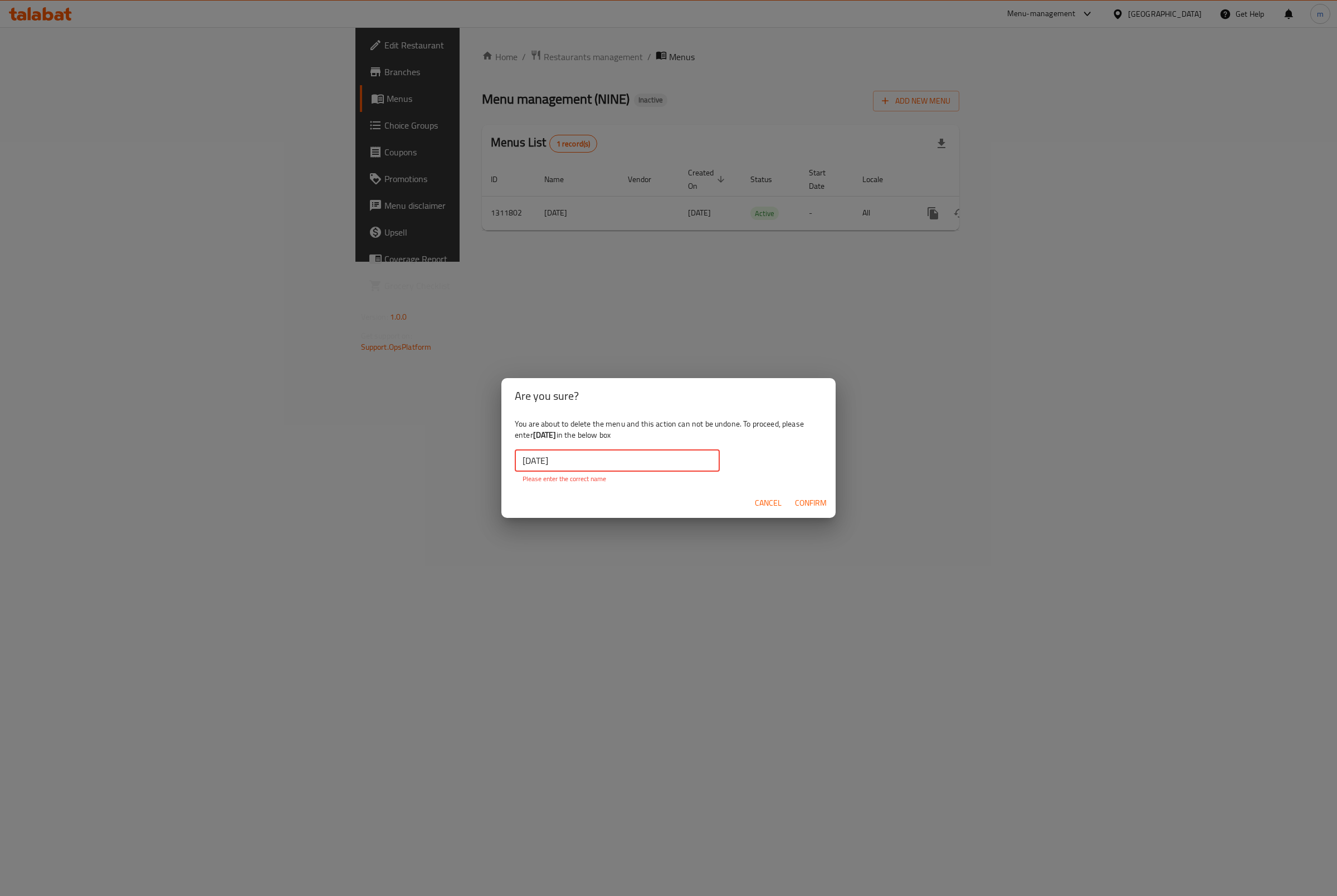
click at [528, 461] on input "15/9/2025" at bounding box center [617, 460] width 205 height 22
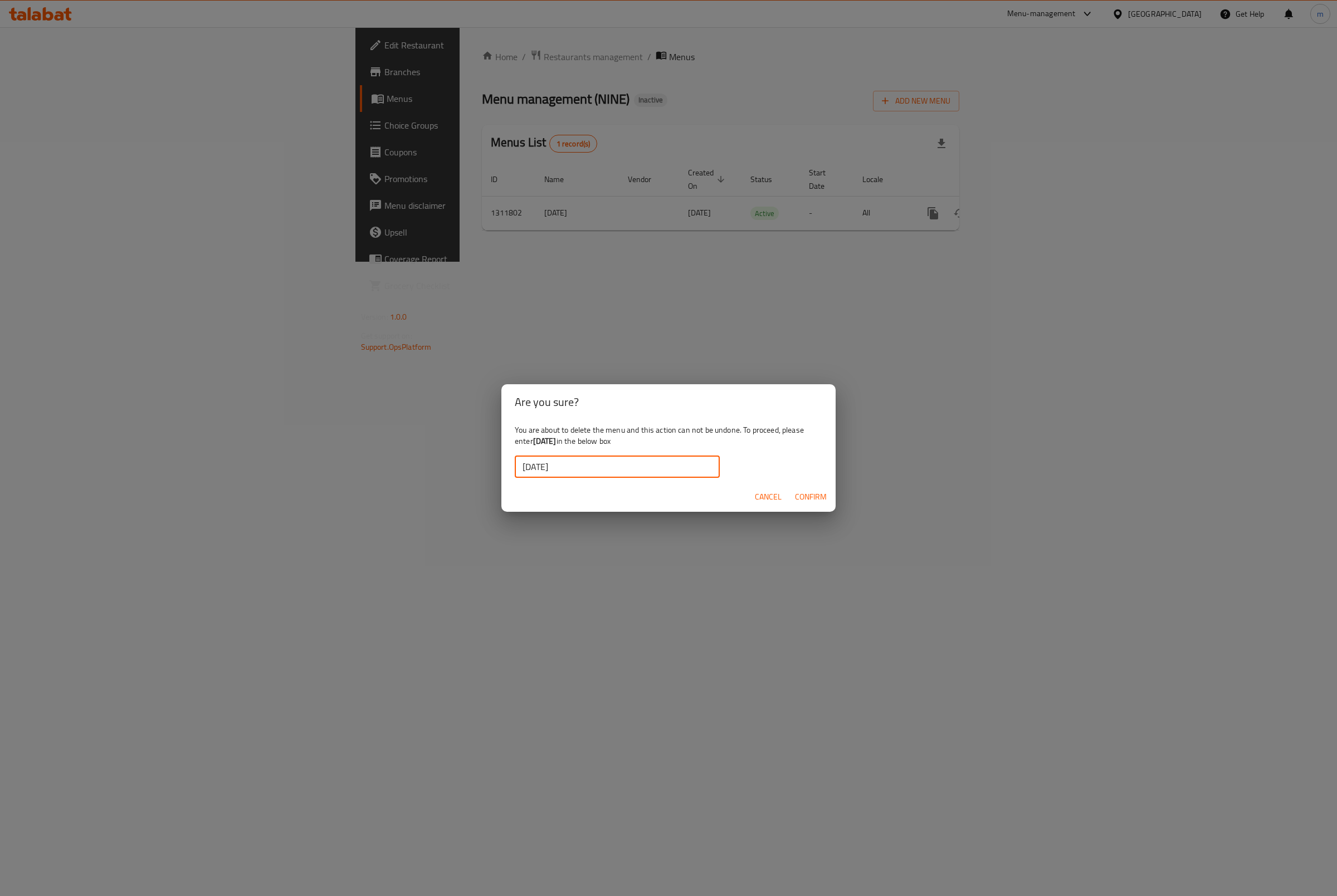
click at [795, 493] on span "Confirm" at bounding box center [811, 497] width 32 height 14
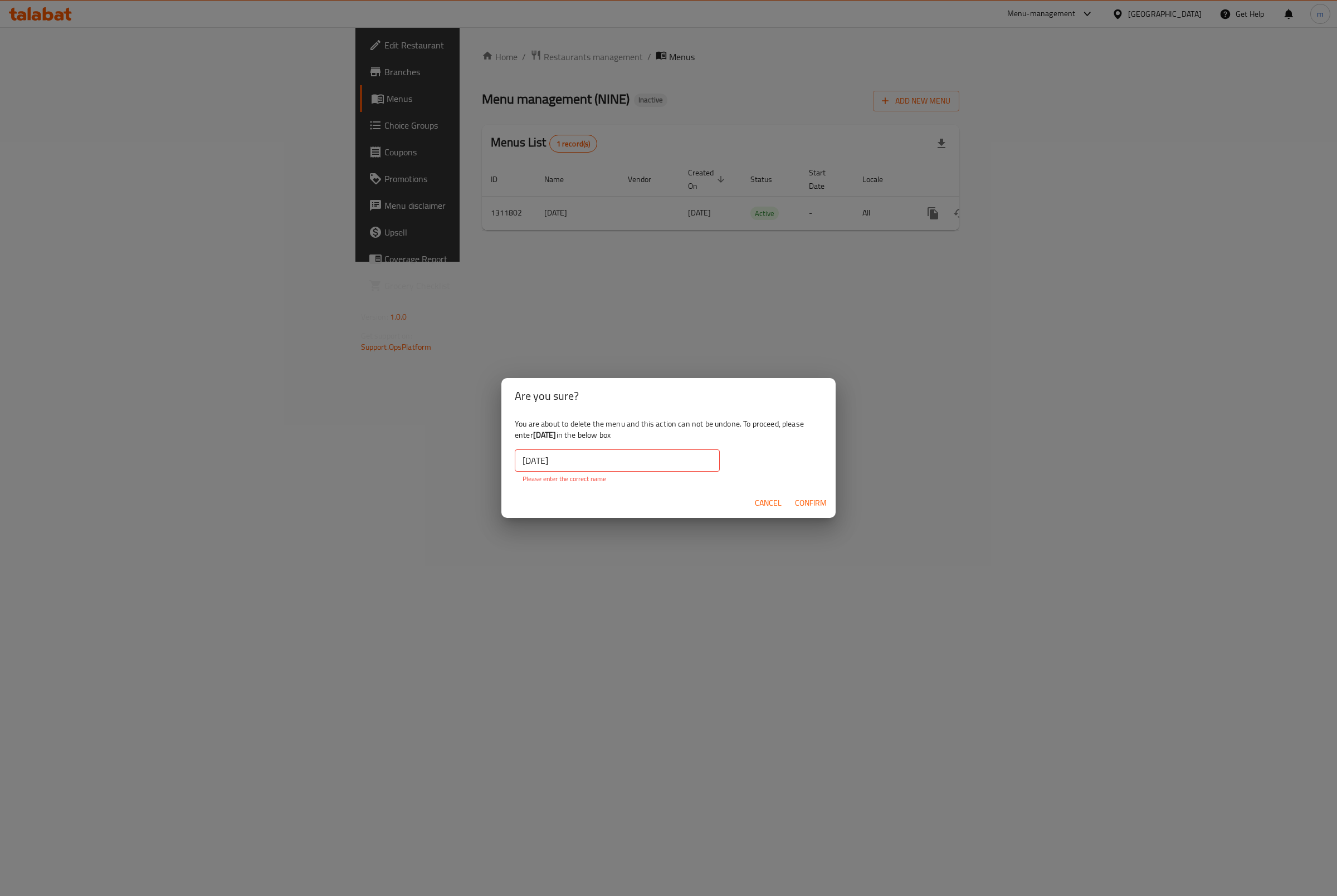
drag, startPoint x: 520, startPoint y: 458, endPoint x: 525, endPoint y: 465, distance: 8.6
click at [520, 460] on input "15/9/2025" at bounding box center [617, 460] width 205 height 22
click at [525, 463] on input "15/9/2025" at bounding box center [617, 460] width 205 height 22
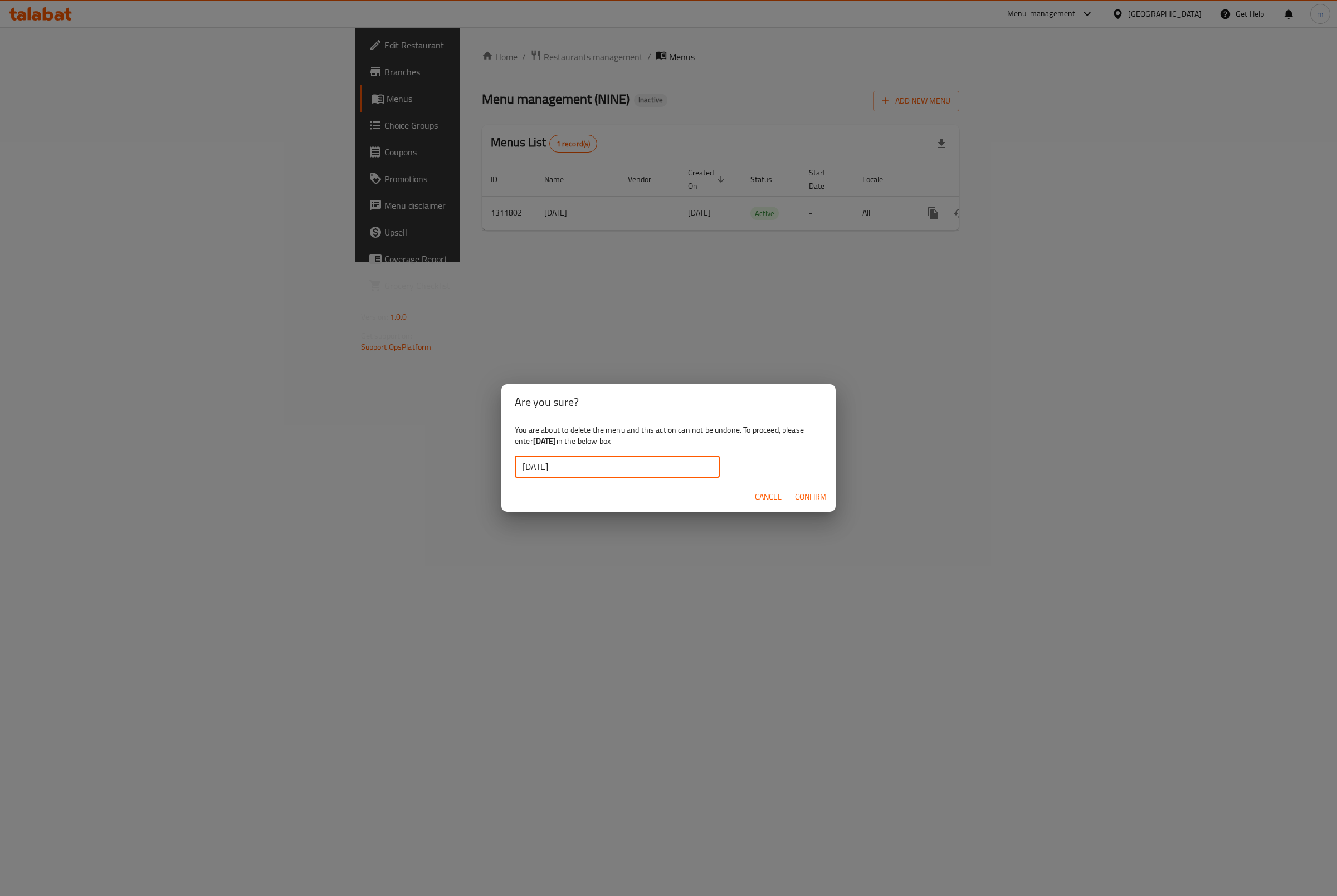
click at [597, 466] on input "15/9/2025" at bounding box center [617, 467] width 205 height 22
type input "15/9/2025"
click at [820, 499] on span "Confirm" at bounding box center [811, 497] width 32 height 14
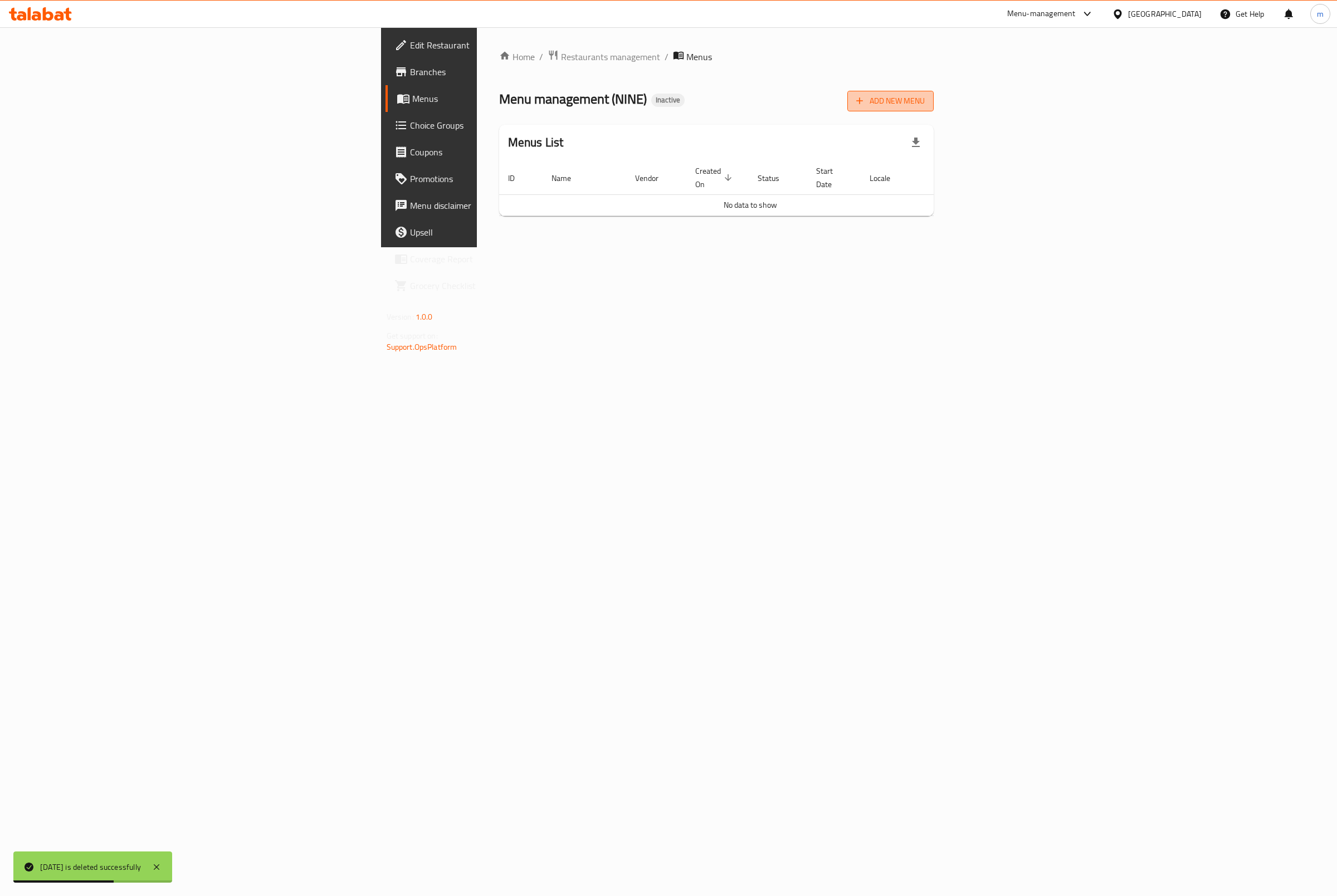
click at [925, 100] on span "Add New Menu" at bounding box center [890, 101] width 69 height 14
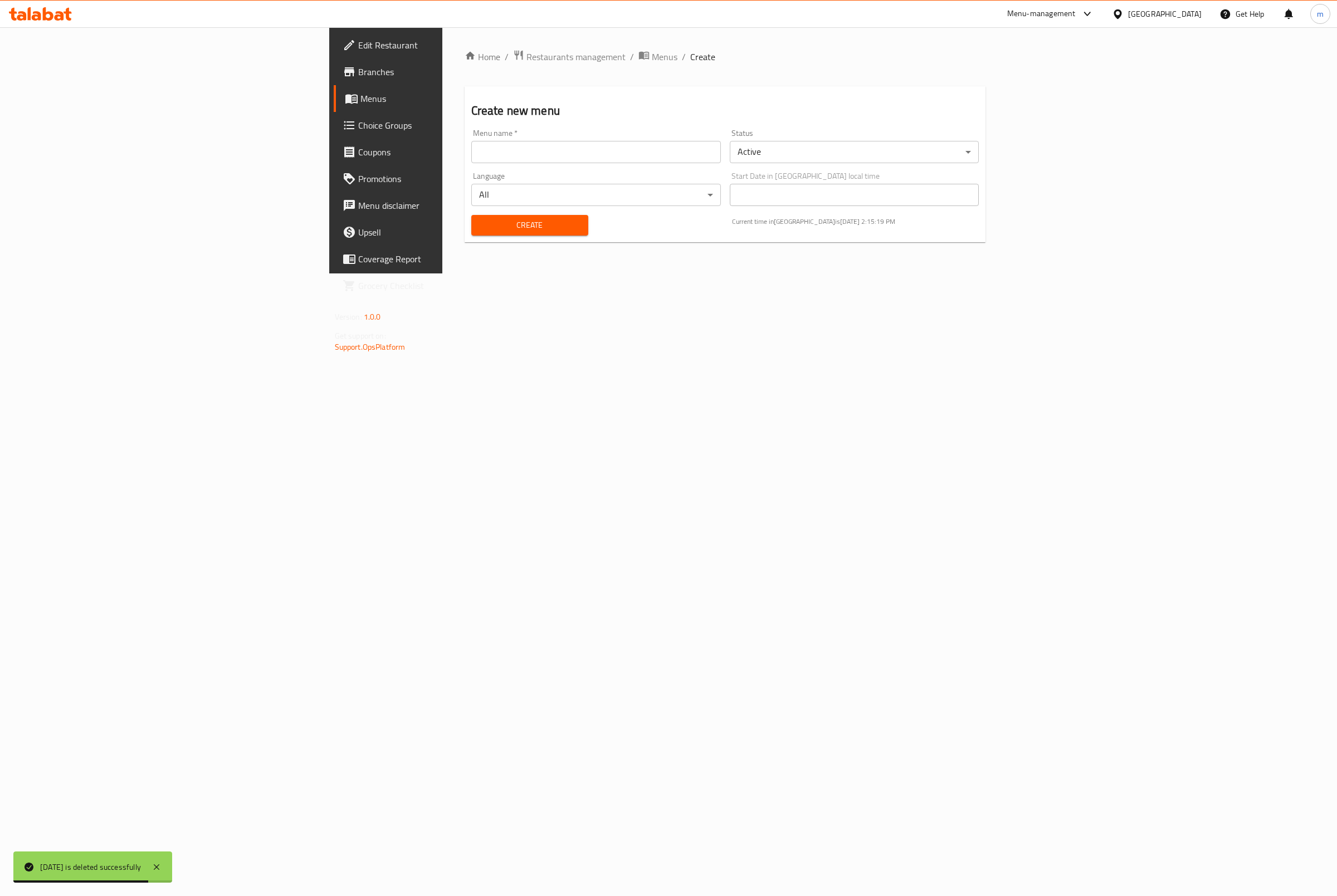
click at [360, 104] on span "Menus" at bounding box center [452, 98] width 183 height 13
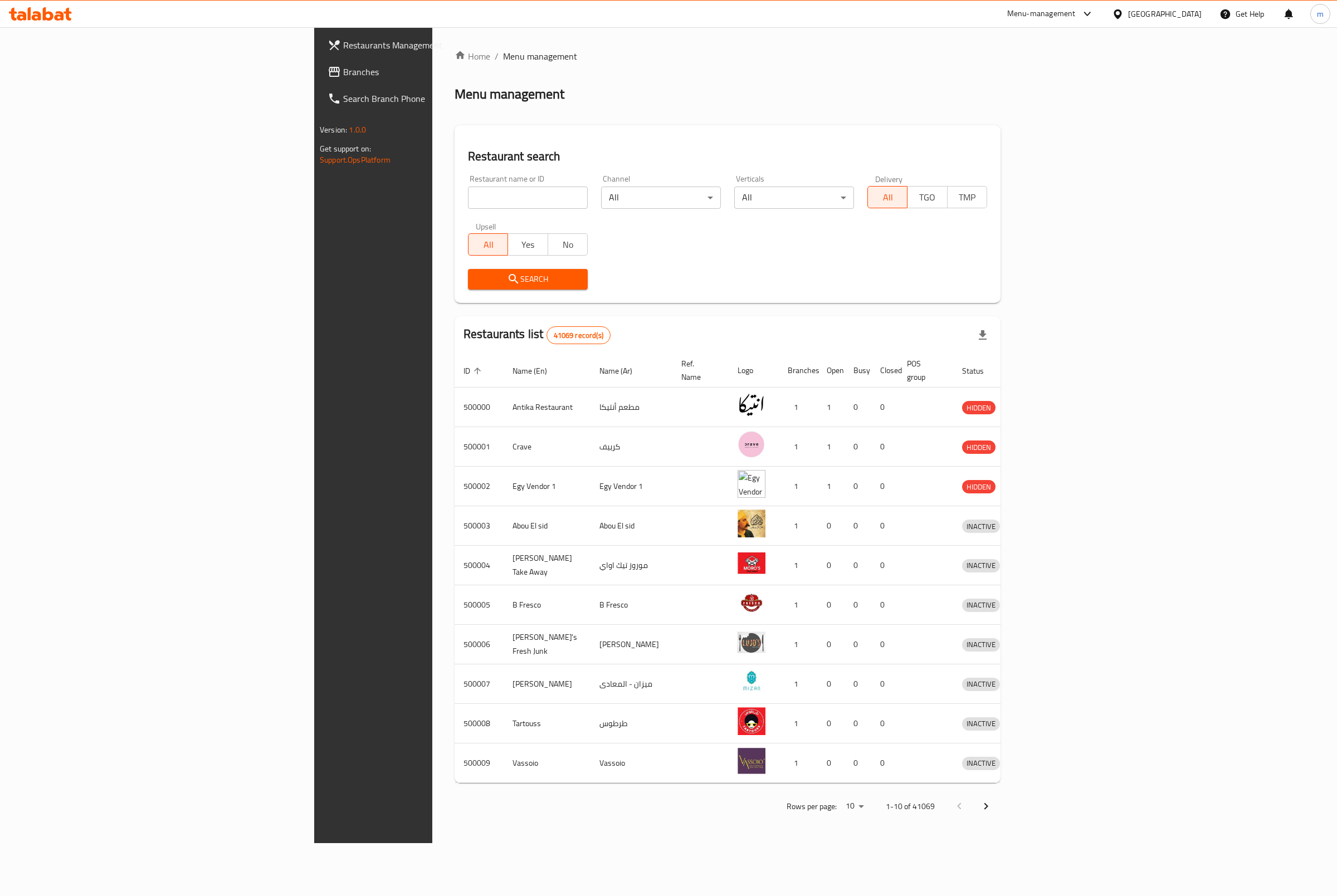
click at [1200, 17] on div "[GEOGRAPHIC_DATA]" at bounding box center [1165, 13] width 74 height 12
click at [1070, 82] on div "[GEOGRAPHIC_DATA]" at bounding box center [1118, 89] width 167 height 26
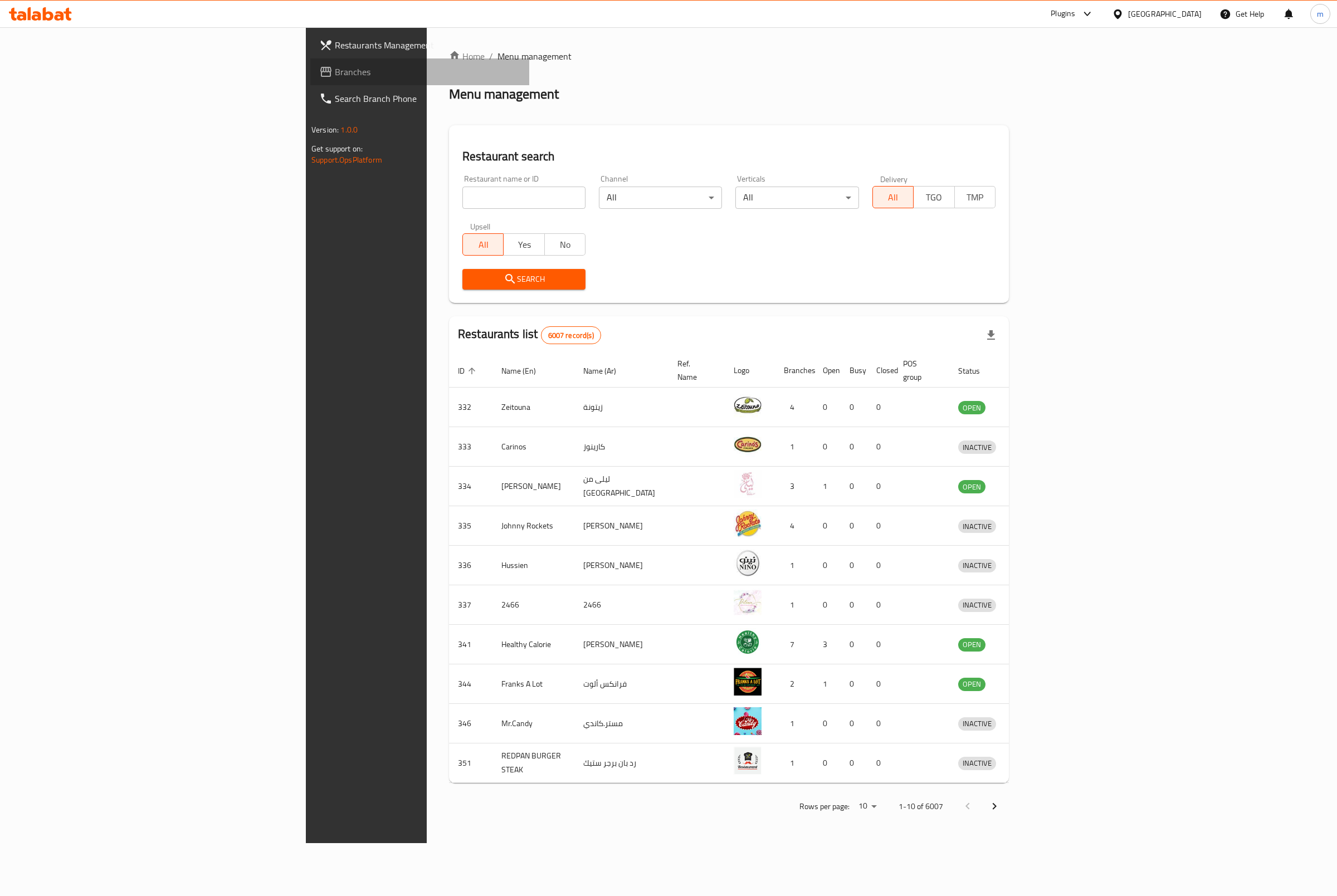
click at [335, 76] on span "Branches" at bounding box center [427, 72] width 185 height 13
